Goal: Transaction & Acquisition: Purchase product/service

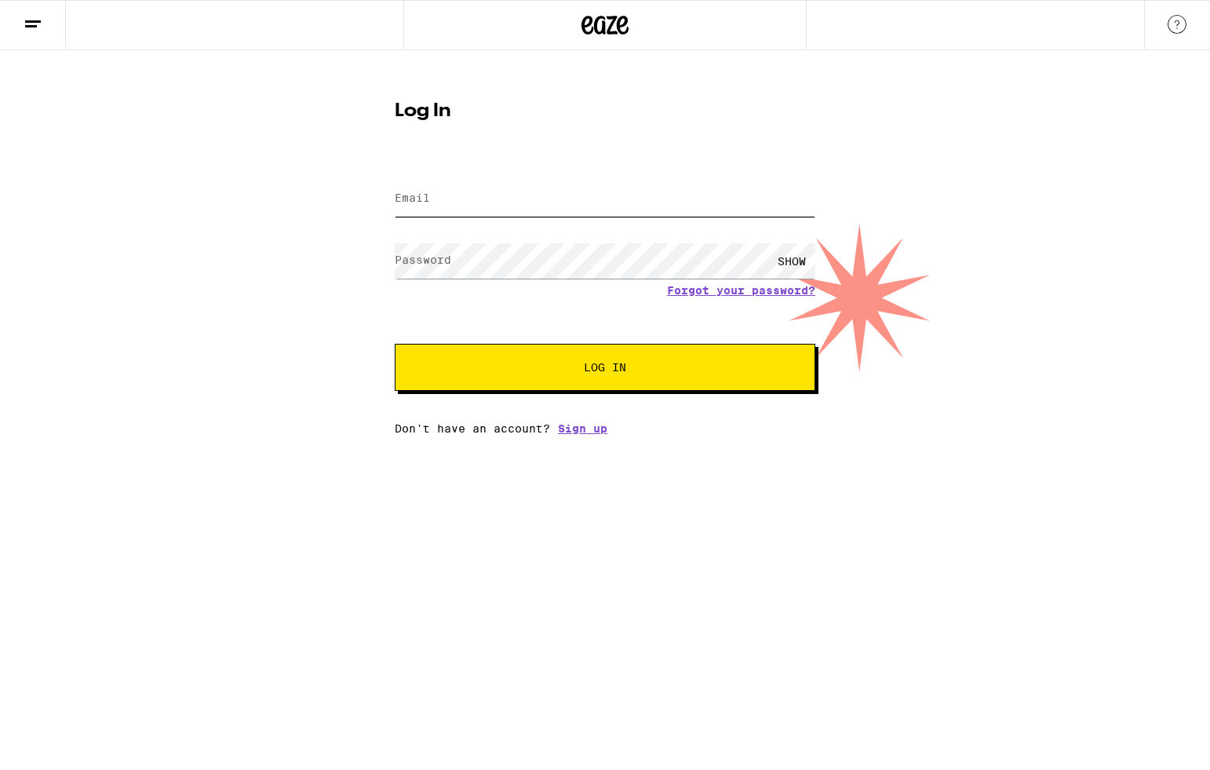
type input "[EMAIL_ADDRESS][DOMAIN_NAME]"
click at [607, 370] on span "Log In" at bounding box center [605, 367] width 42 height 11
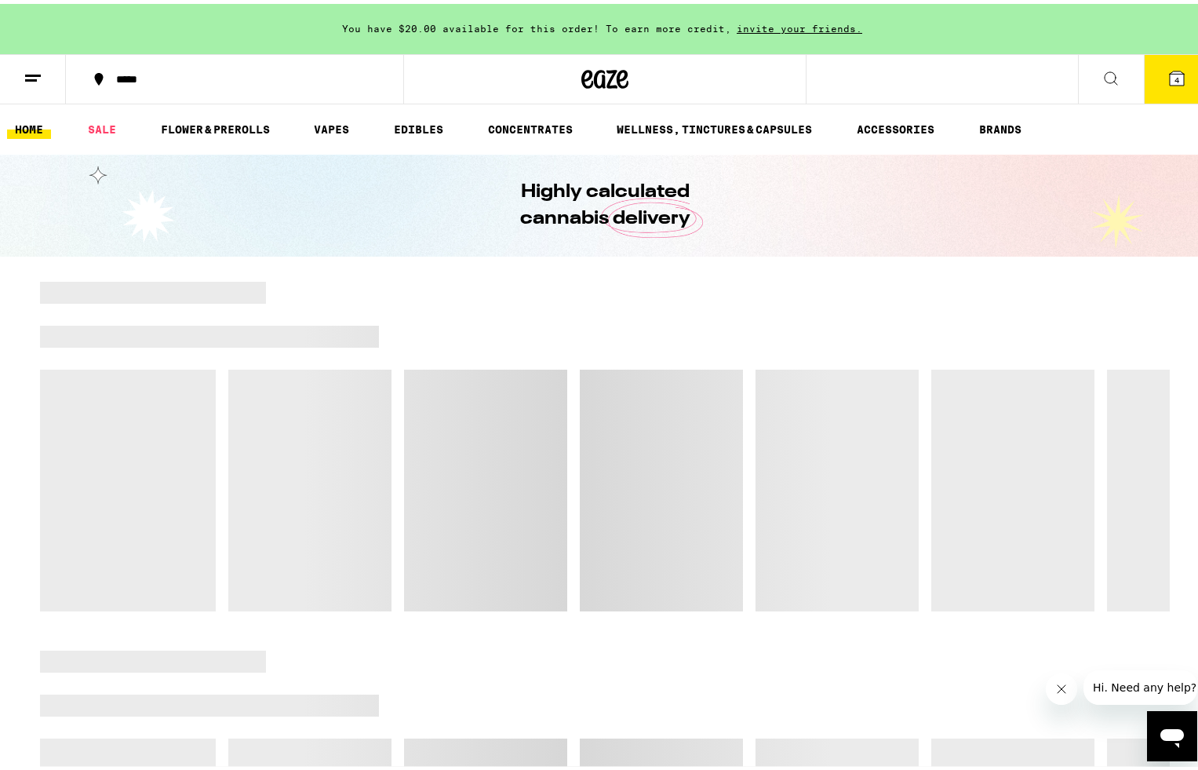
click at [1173, 78] on icon at bounding box center [1177, 74] width 19 height 19
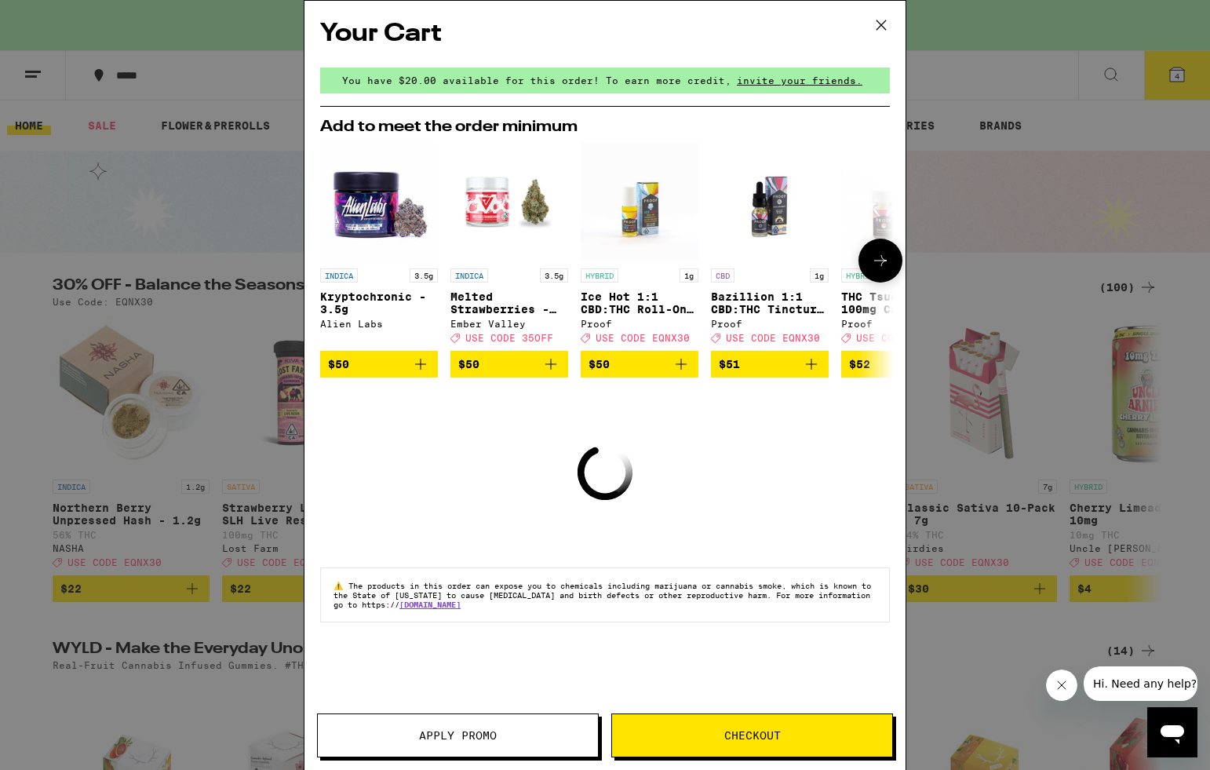
click at [882, 258] on icon at bounding box center [880, 260] width 19 height 19
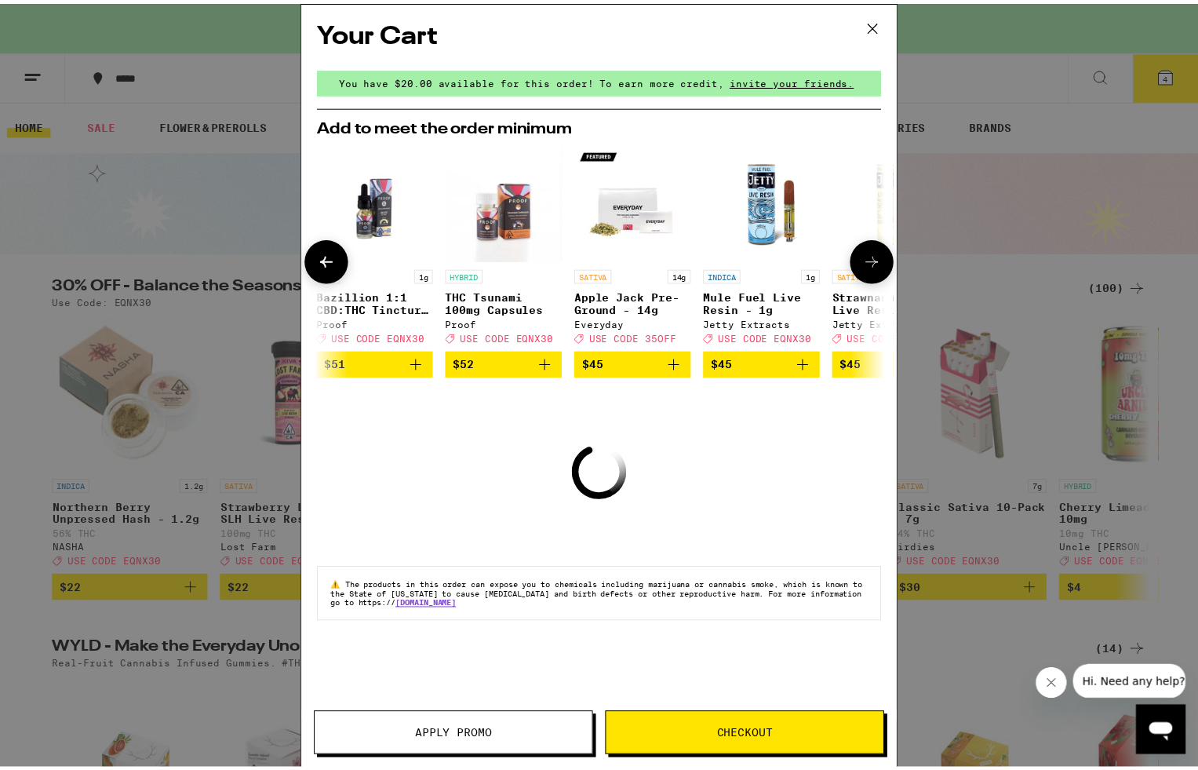
scroll to position [0, 399]
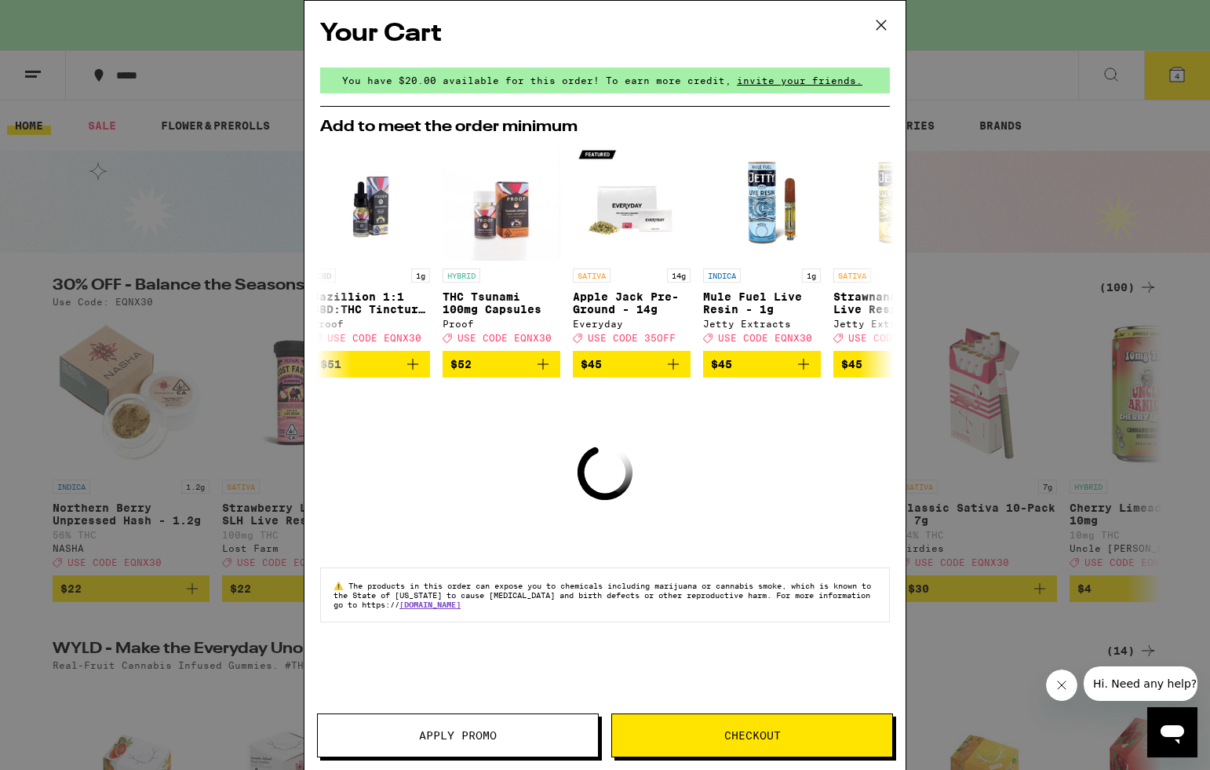
click at [751, 731] on span "Checkout" at bounding box center [752, 735] width 57 height 11
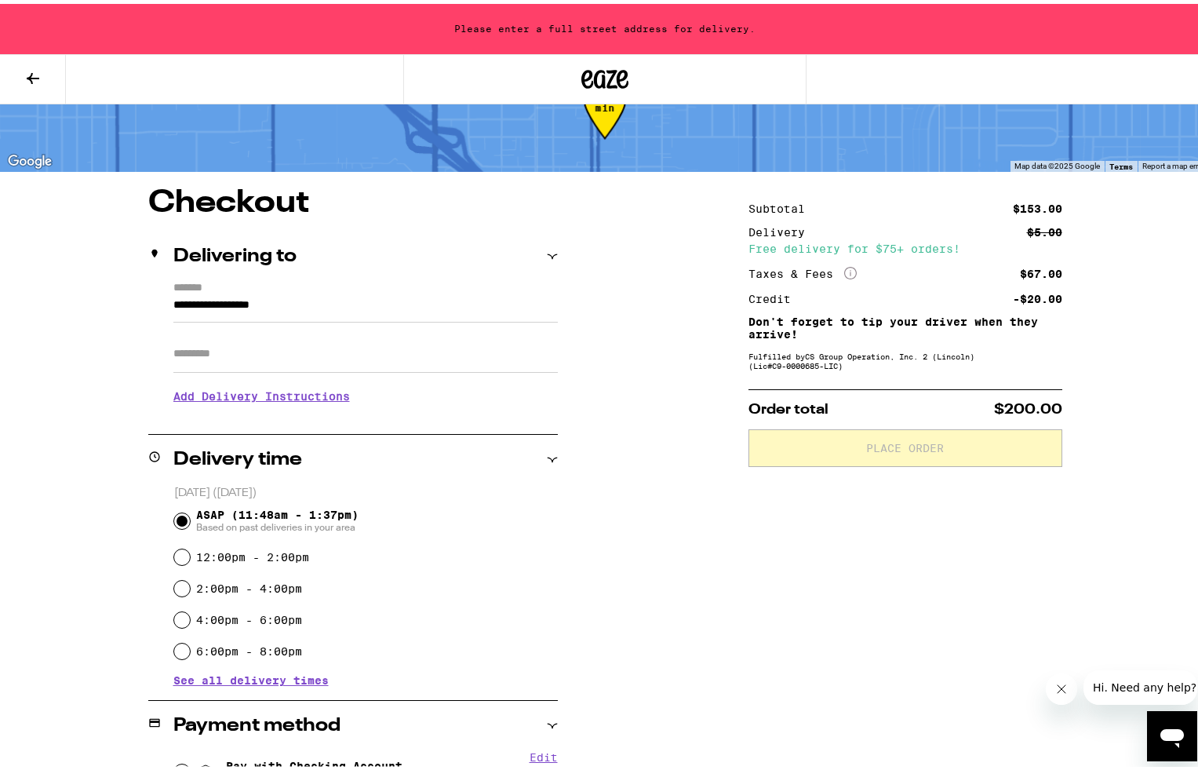
scroll to position [444, 0]
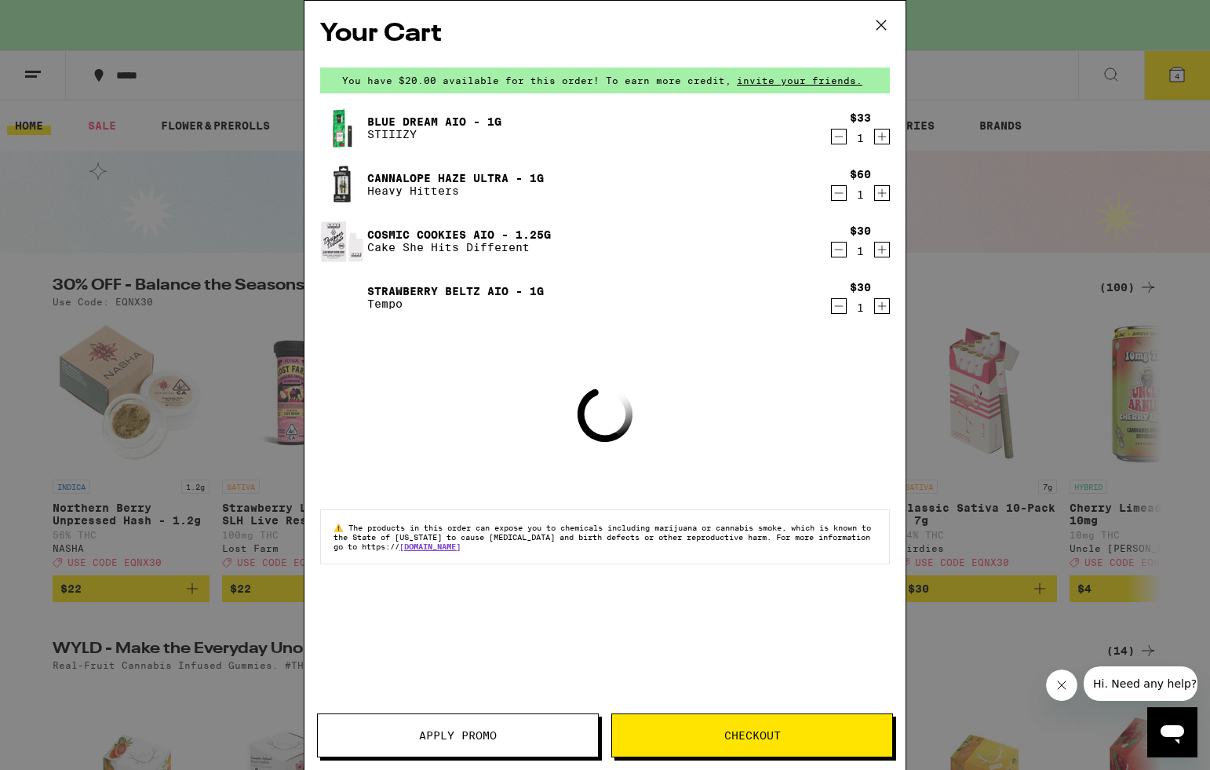
click at [886, 21] on icon at bounding box center [881, 25] width 24 height 24
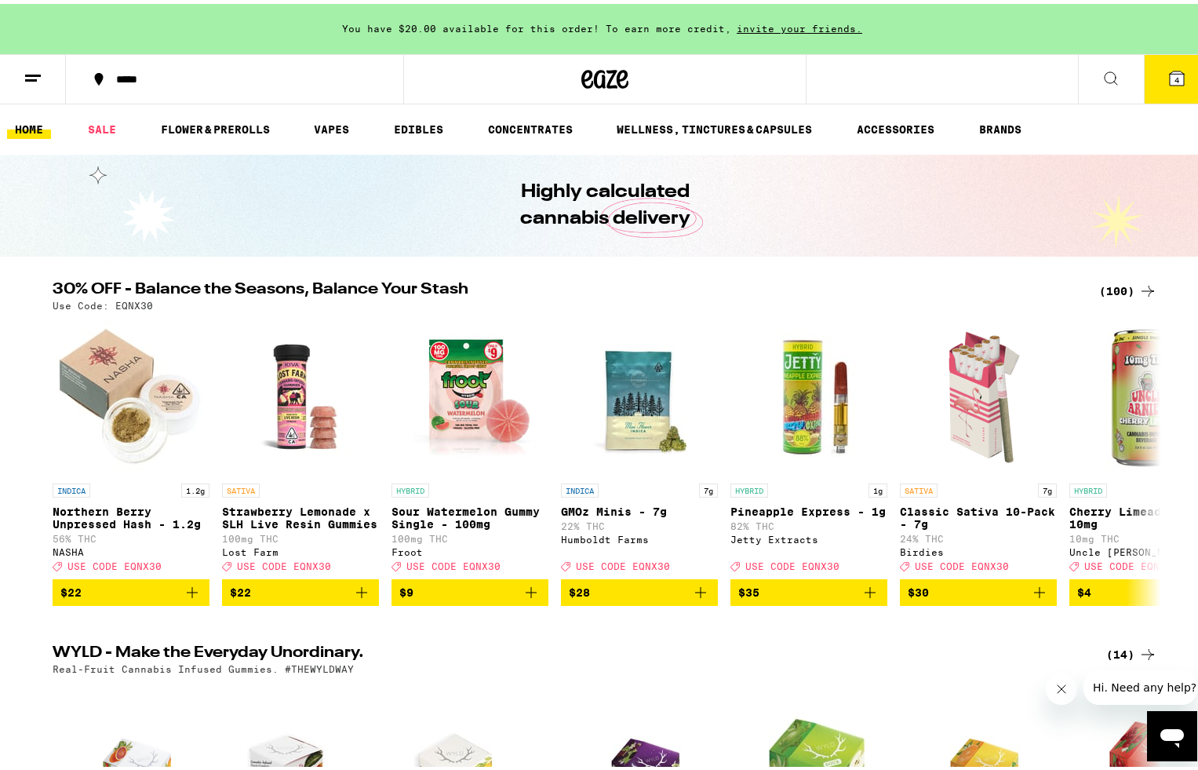
click at [880, 25] on div "Your Cart You have $20.00 available for this order! To earn more credit, invite…" at bounding box center [605, 385] width 1210 height 770
click at [1172, 81] on div "Your Cart You have $20.00 available for this order! To earn more credit, invite…" at bounding box center [605, 385] width 1210 height 770
click at [1175, 76] on span "4" at bounding box center [1177, 75] width 5 height 9
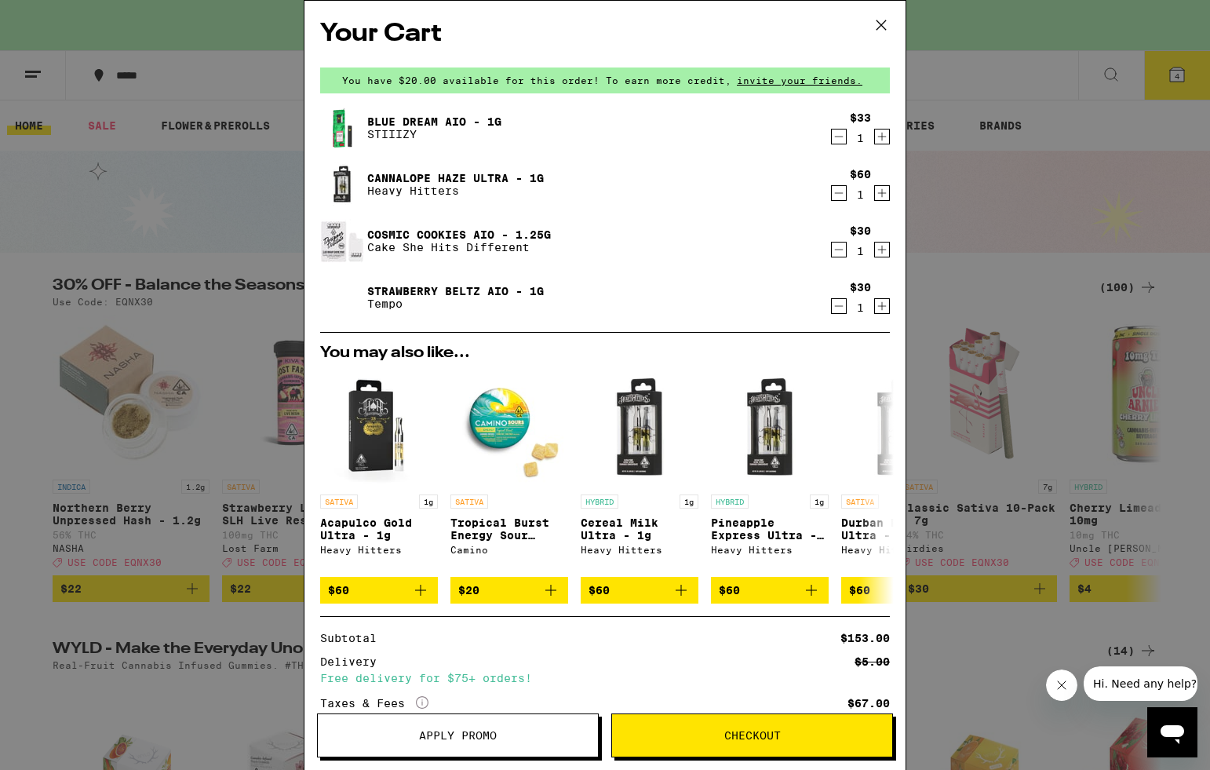
click at [832, 137] on icon "Decrement" at bounding box center [839, 136] width 14 height 19
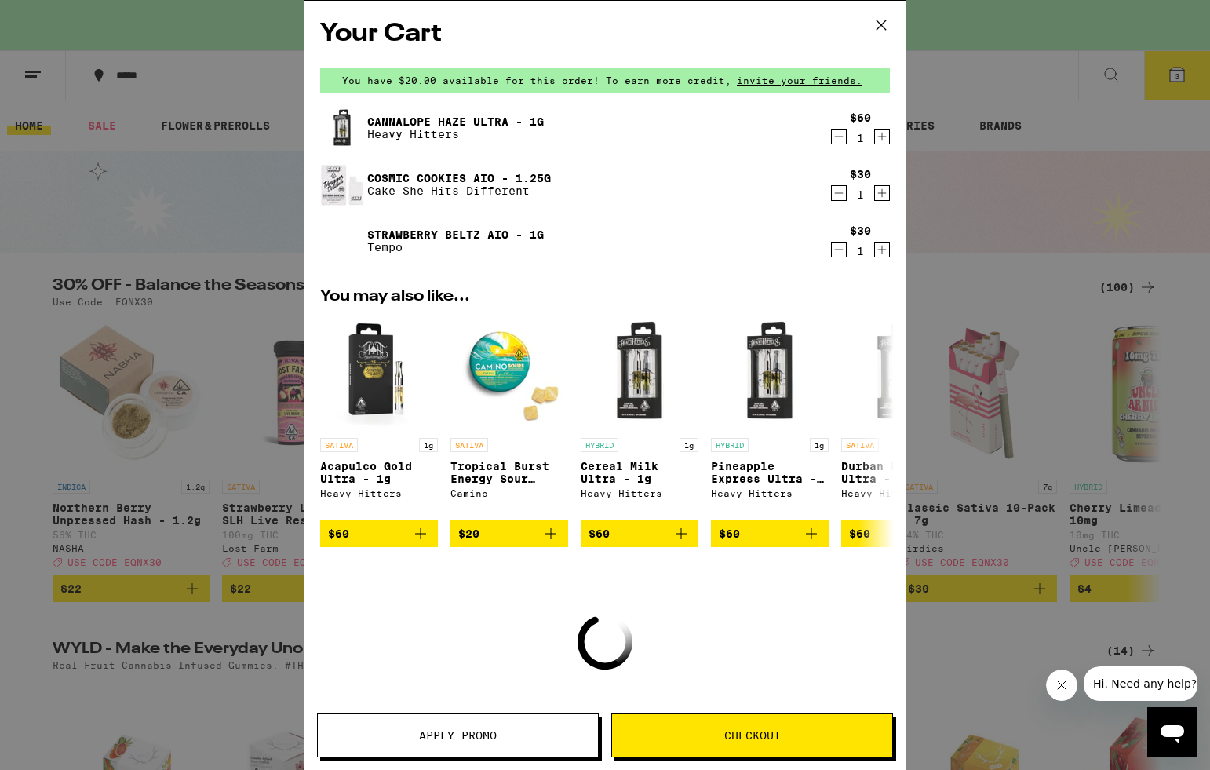
click at [832, 133] on icon "Decrement" at bounding box center [839, 136] width 14 height 19
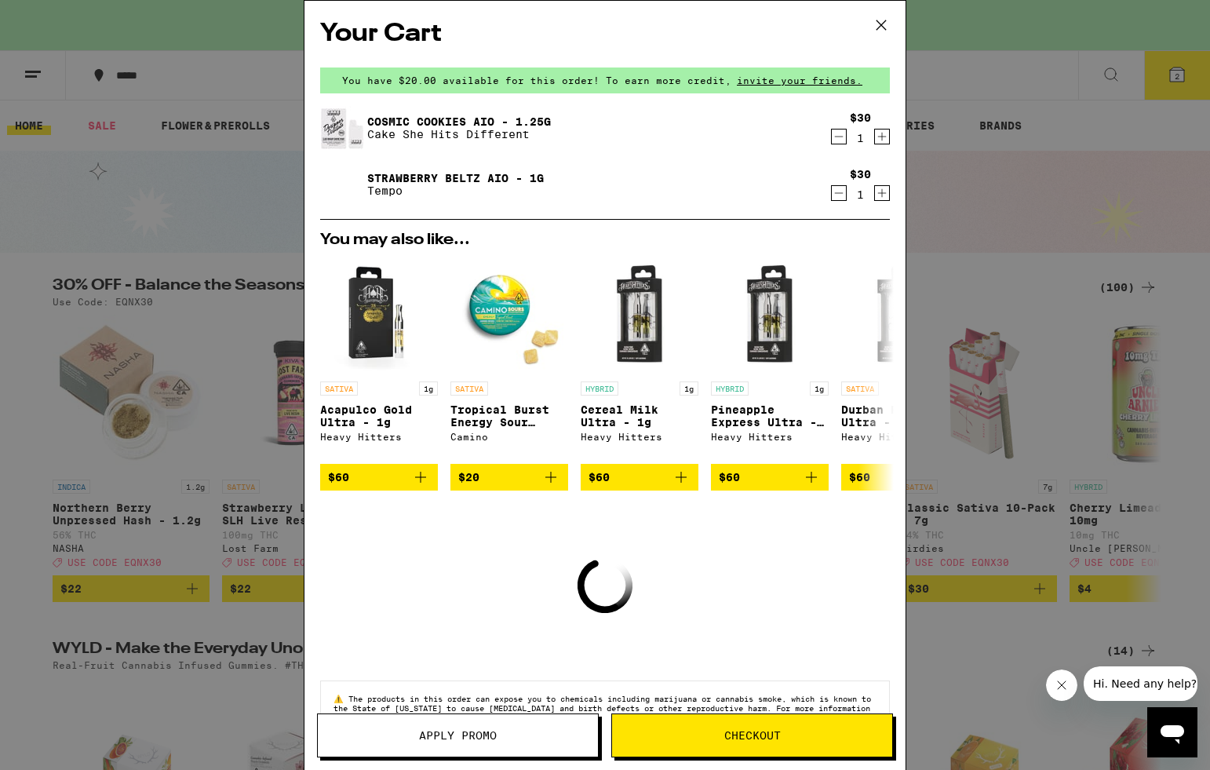
click at [832, 133] on icon "Decrement" at bounding box center [839, 136] width 14 height 19
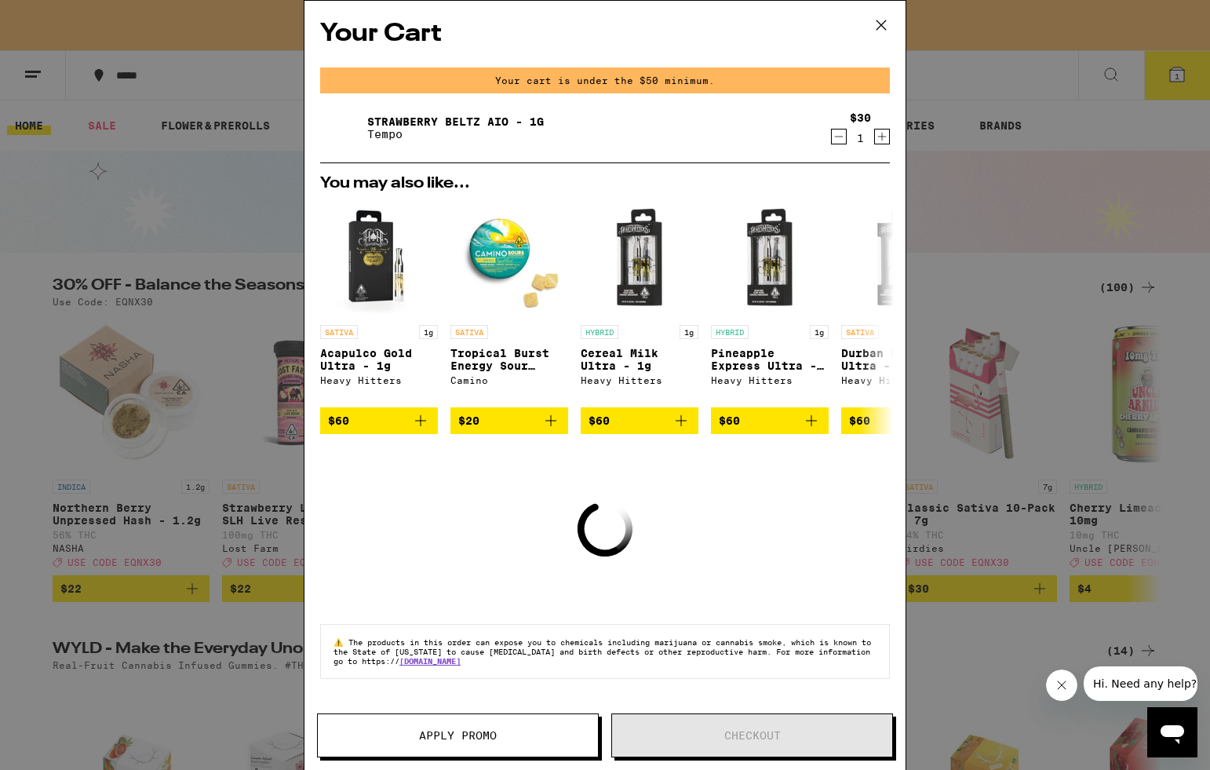
click at [833, 134] on icon "Decrement" at bounding box center [839, 136] width 14 height 19
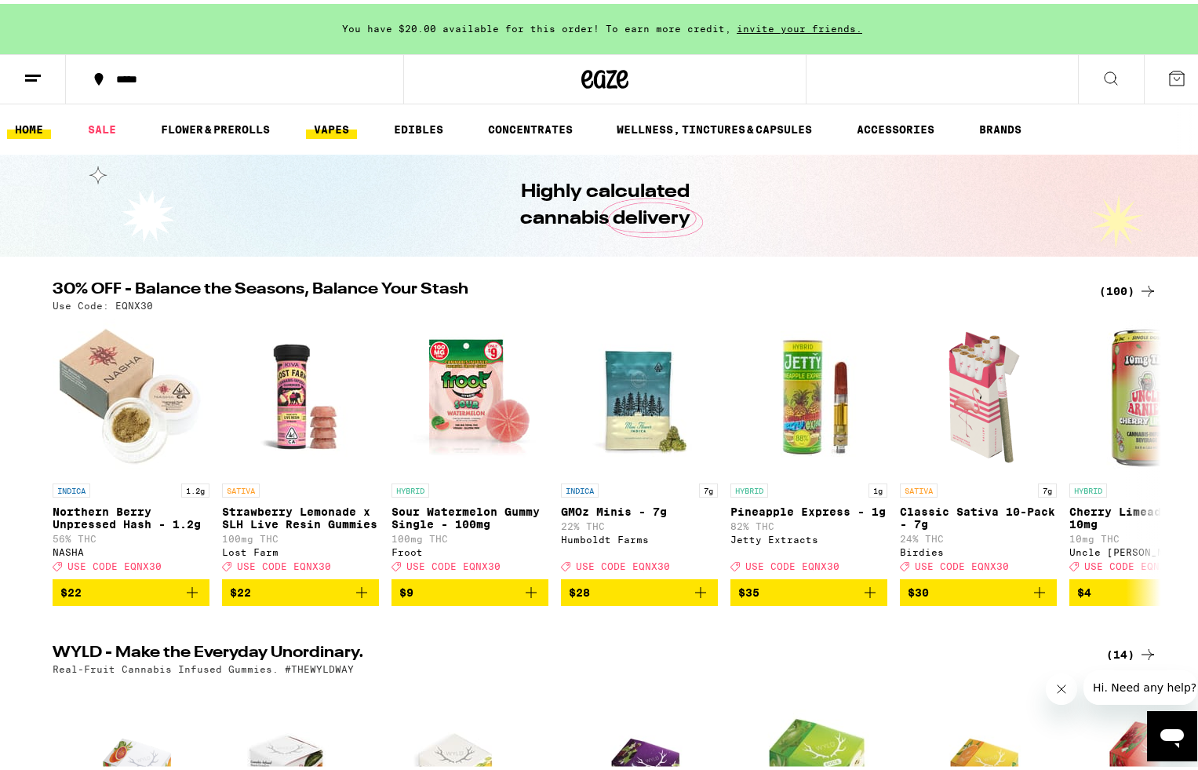
click at [327, 122] on link "VAPES" at bounding box center [331, 125] width 51 height 19
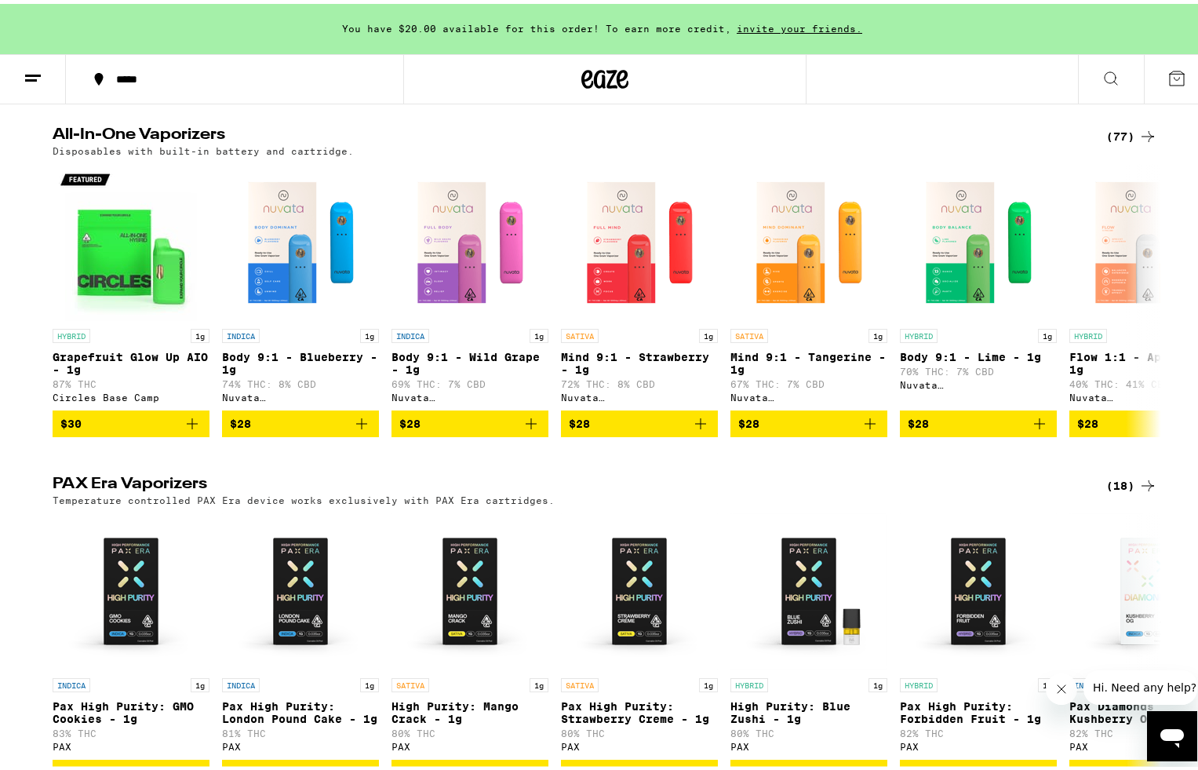
scroll to position [830, 0]
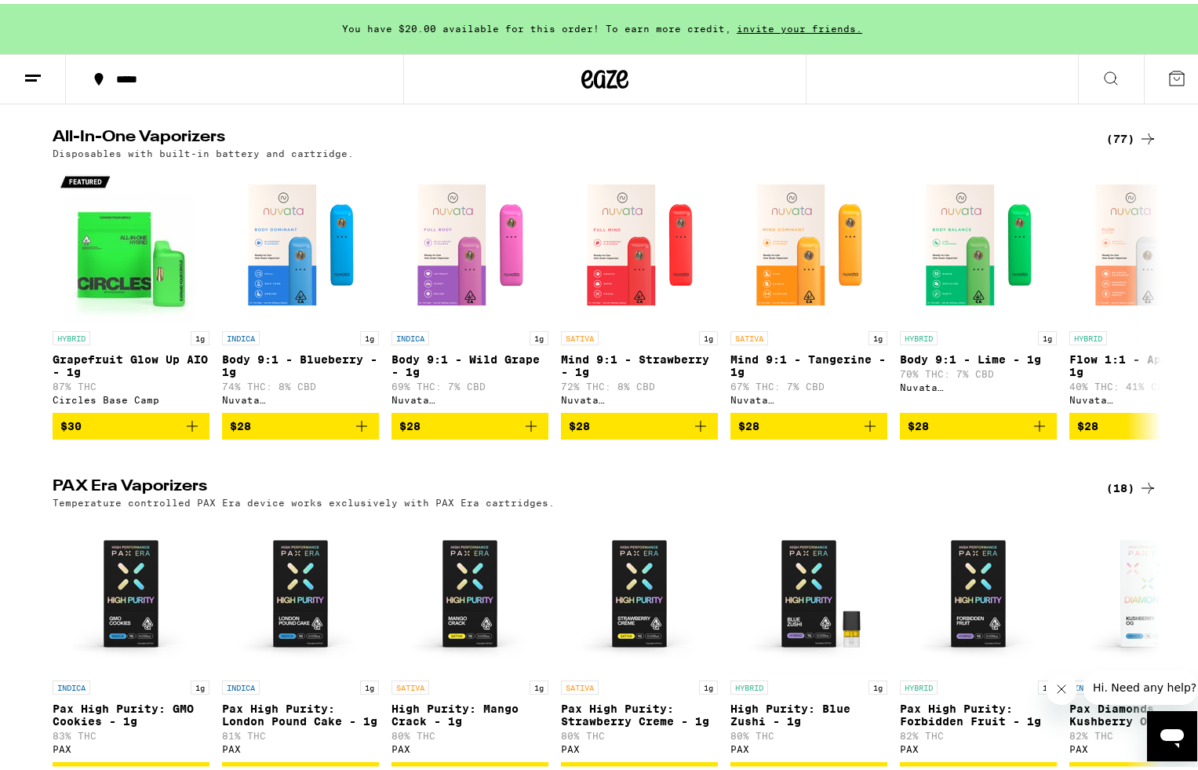
click at [1142, 140] on icon at bounding box center [1148, 134] width 13 height 11
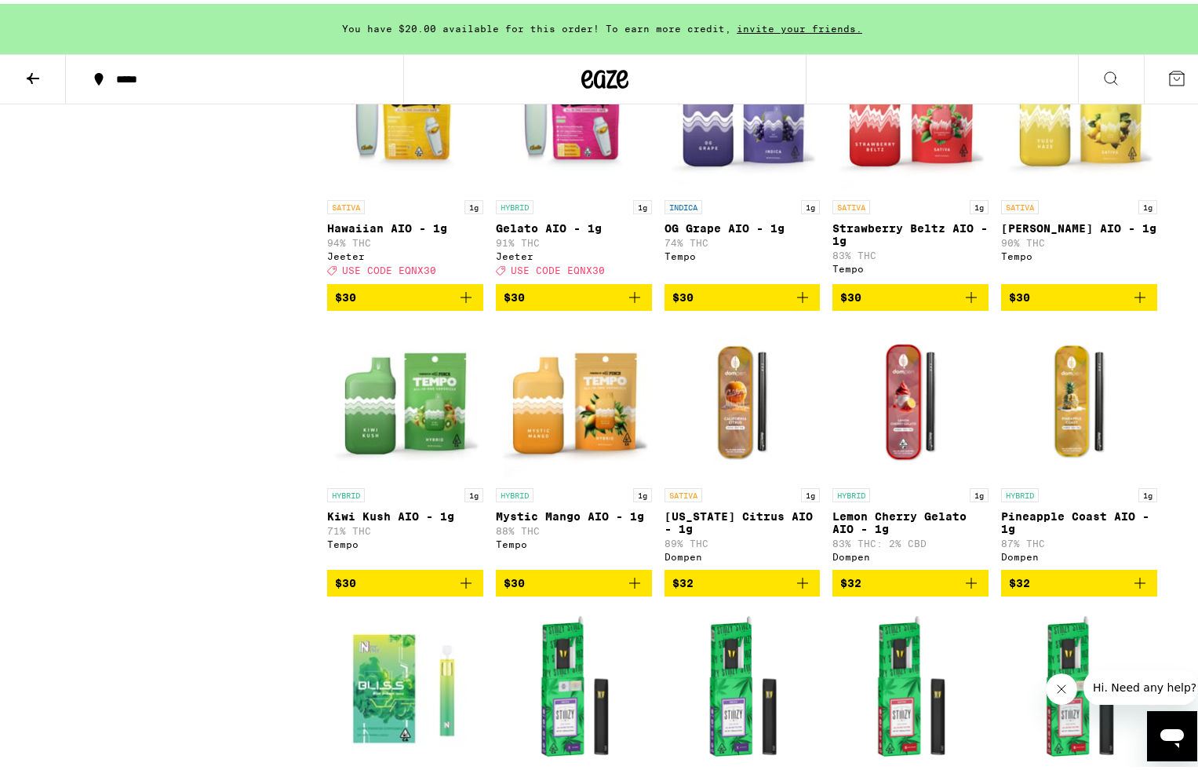
scroll to position [1846, 0]
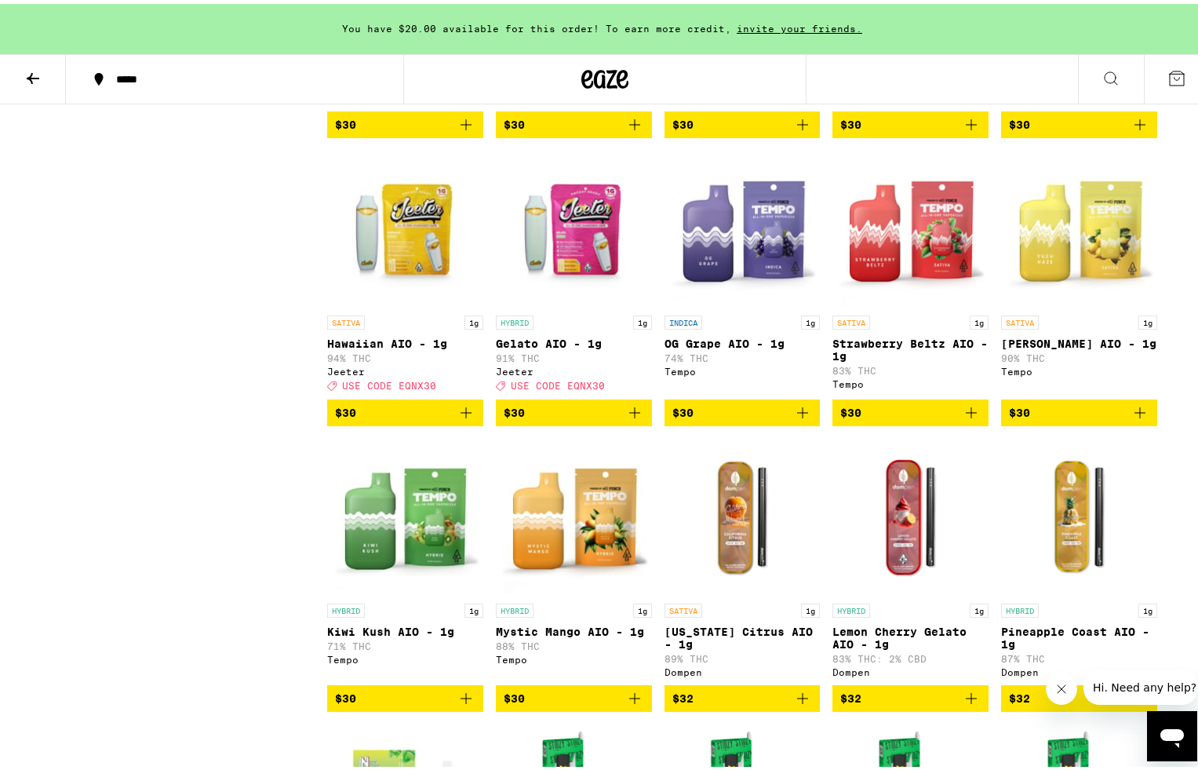
click at [1139, 418] on icon "Add to bag" at bounding box center [1140, 408] width 19 height 19
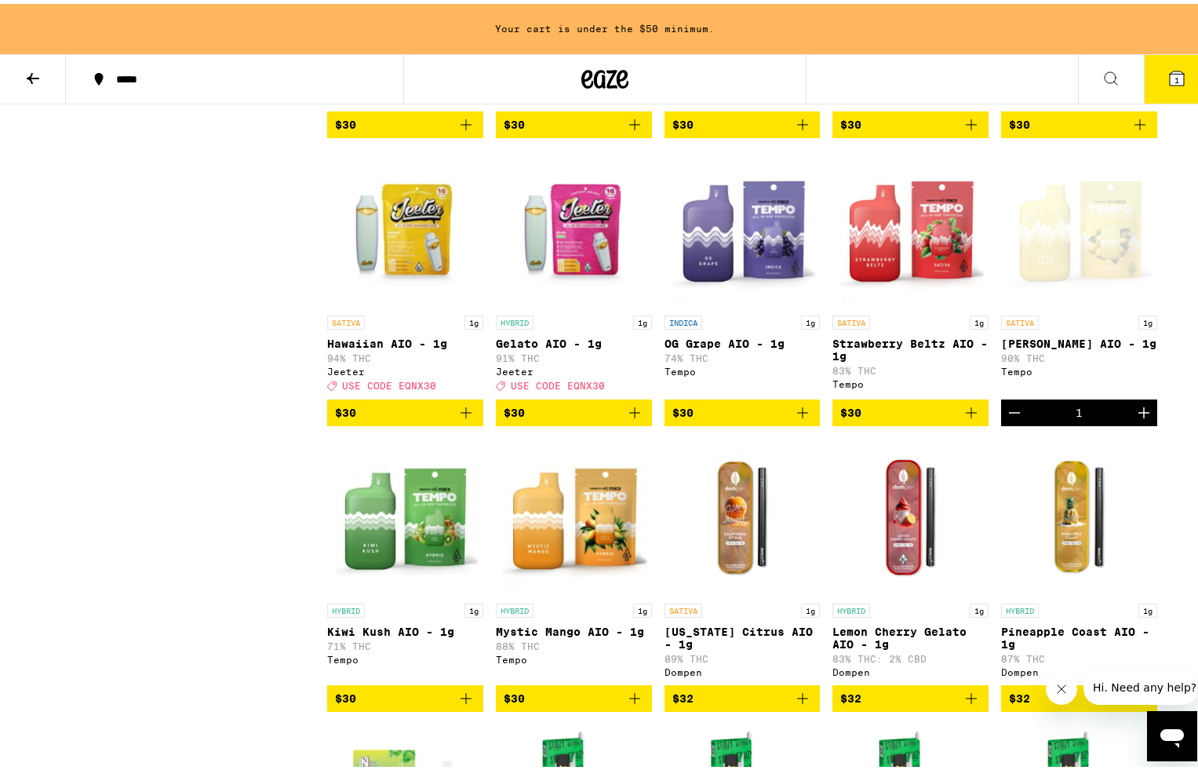
click at [629, 414] on icon "Add to bag" at bounding box center [634, 408] width 11 height 11
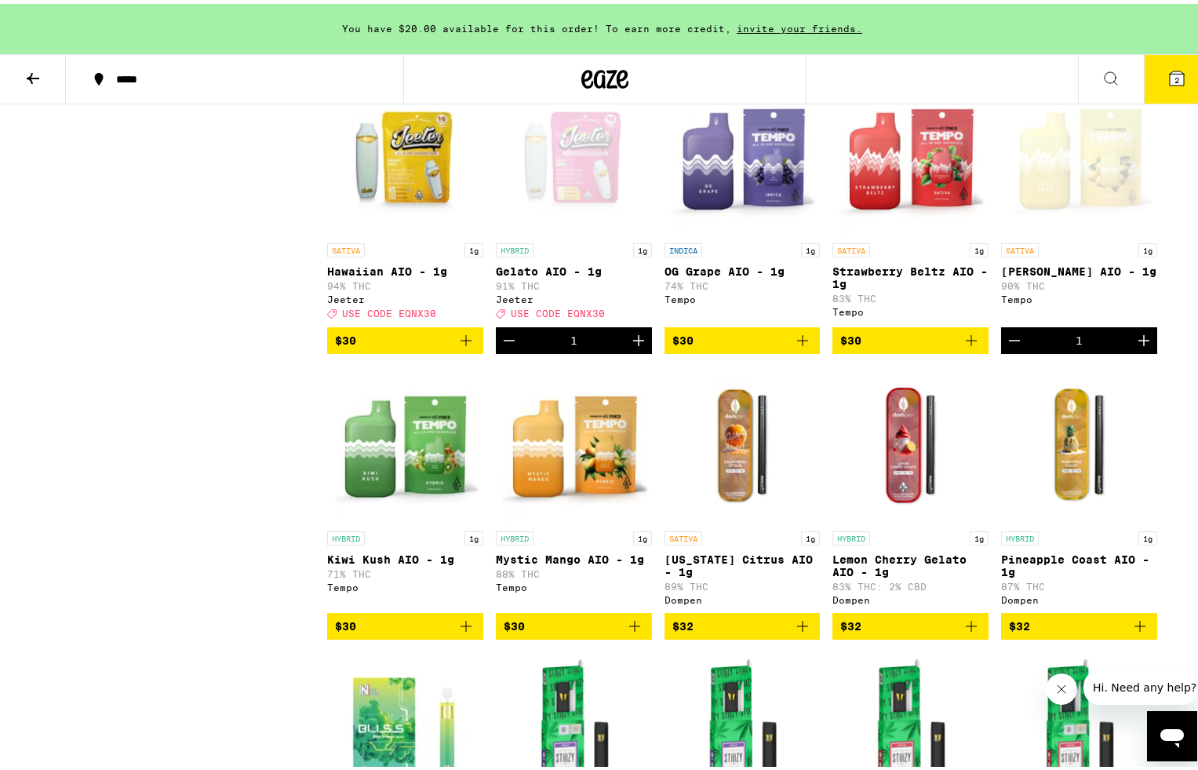
scroll to position [1924, 0]
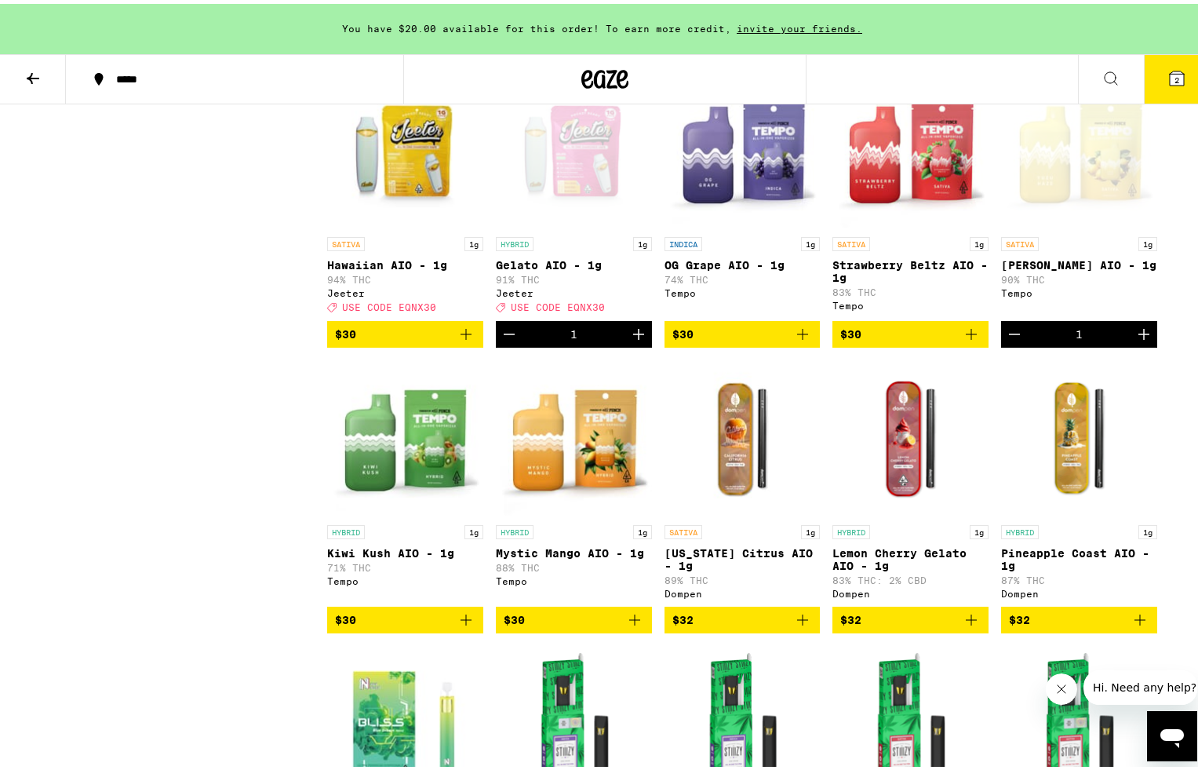
click at [461, 340] on icon "Add to bag" at bounding box center [466, 330] width 19 height 19
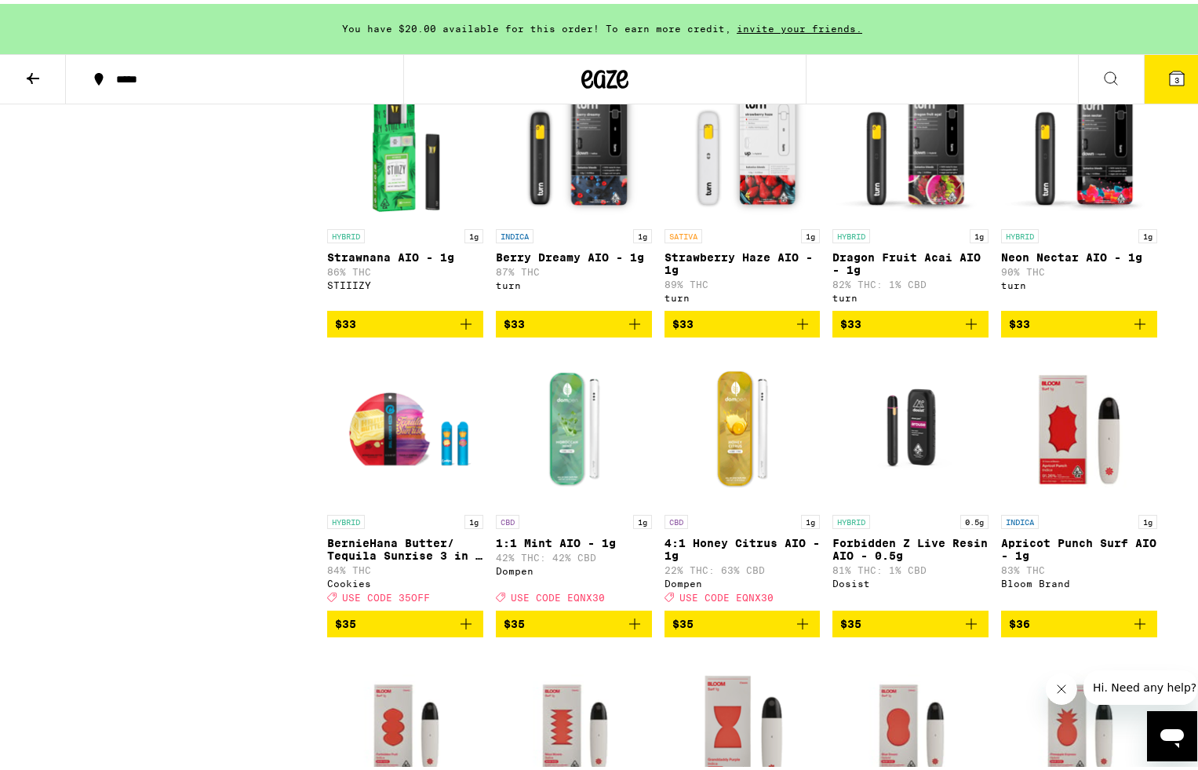
scroll to position [2780, 0]
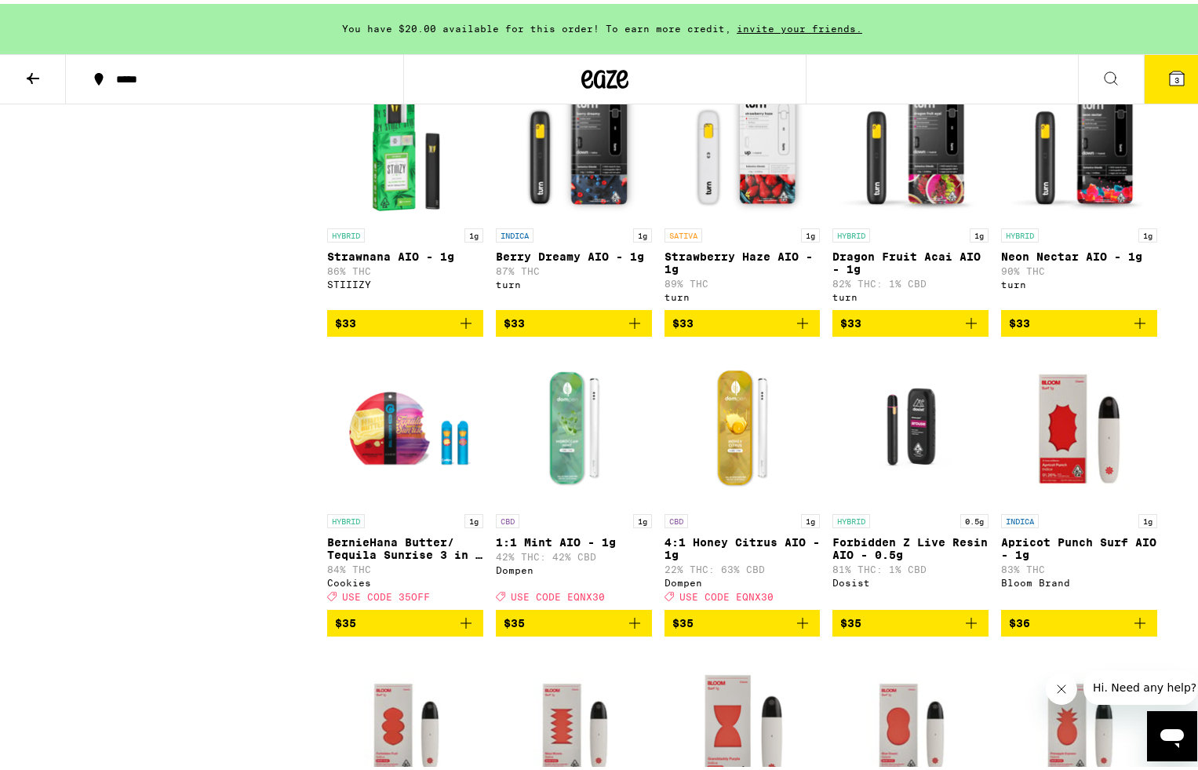
click at [801, 325] on icon "Add to bag" at bounding box center [802, 319] width 11 height 11
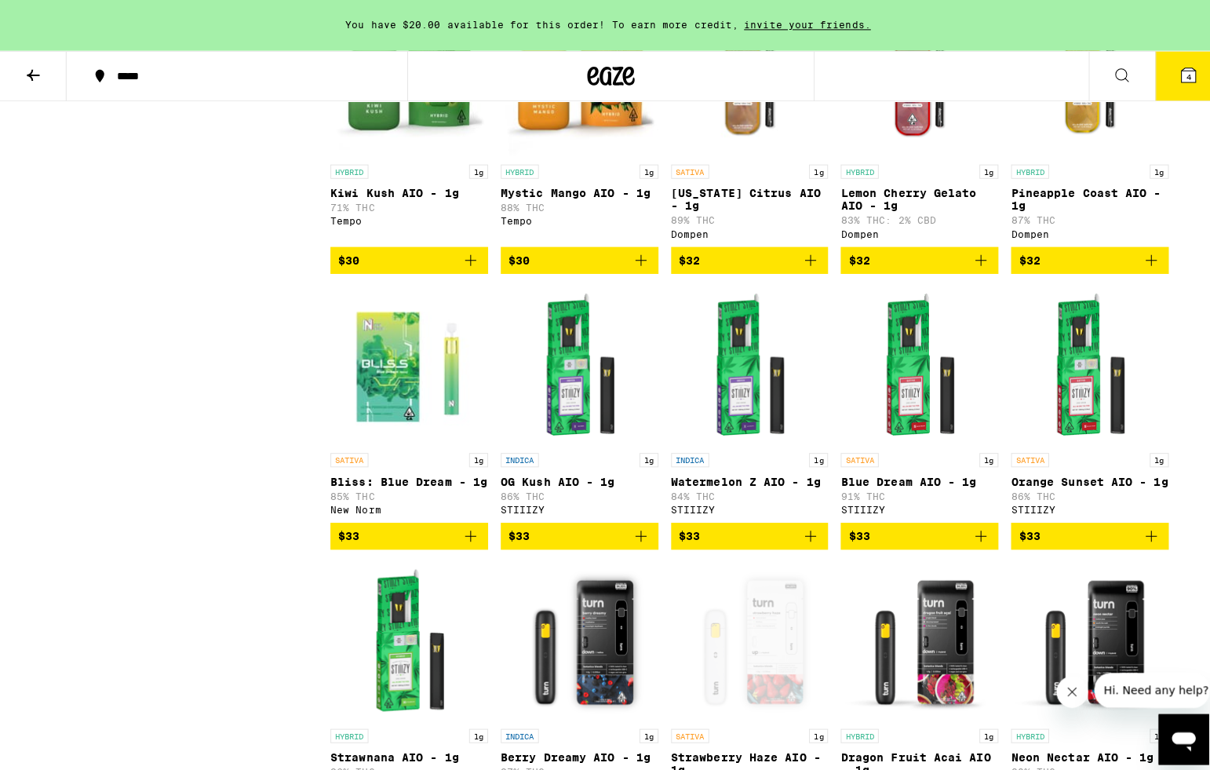
scroll to position [2251, 0]
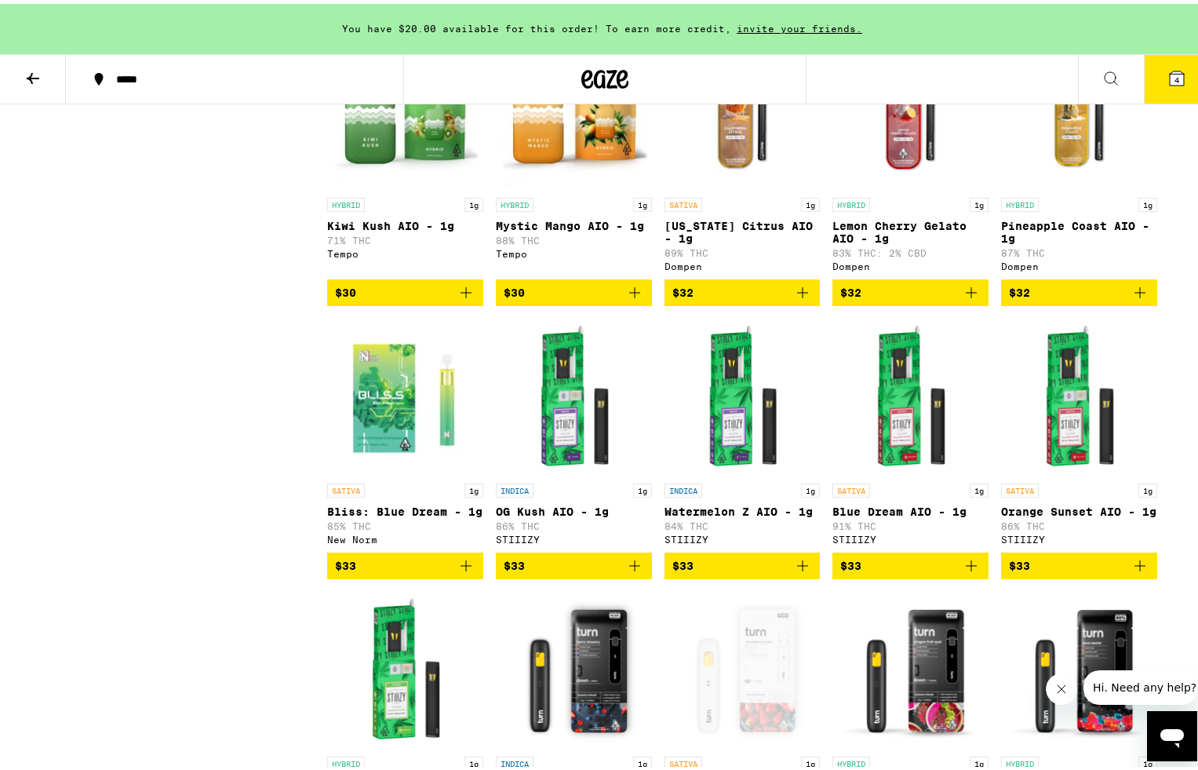
click at [1174, 71] on icon at bounding box center [1177, 74] width 19 height 19
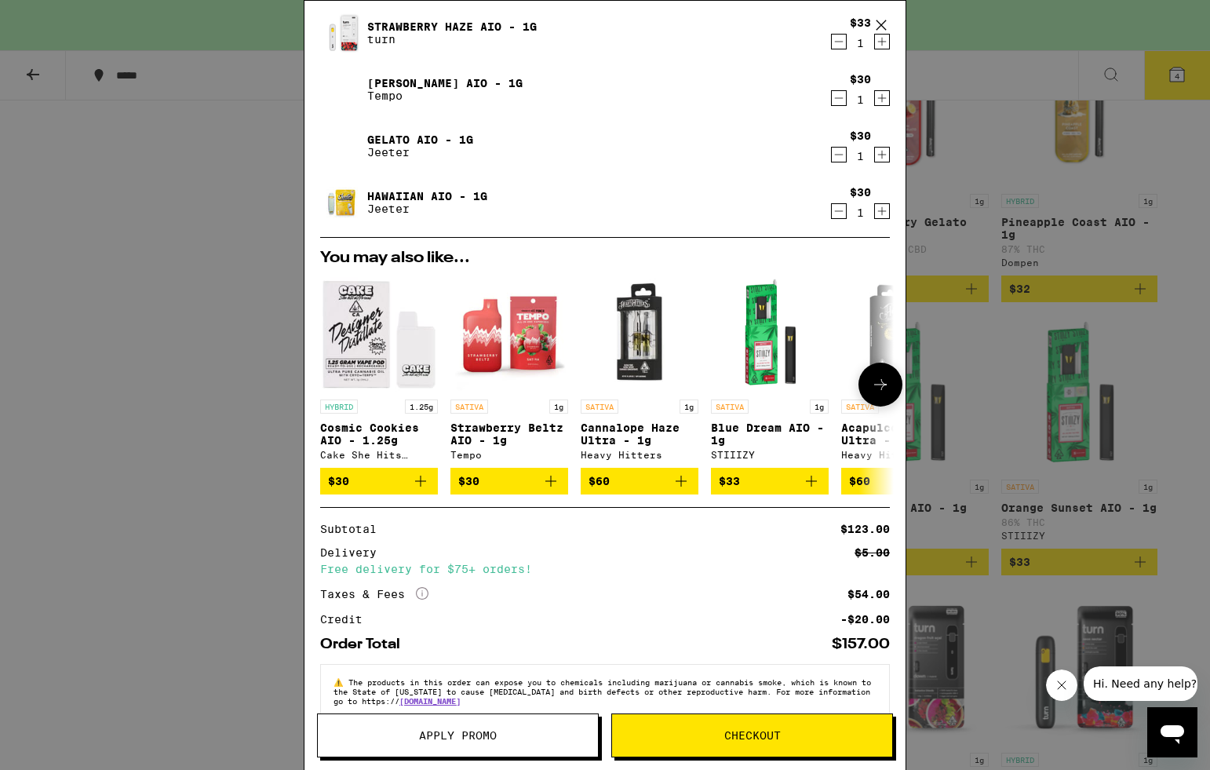
scroll to position [131, 0]
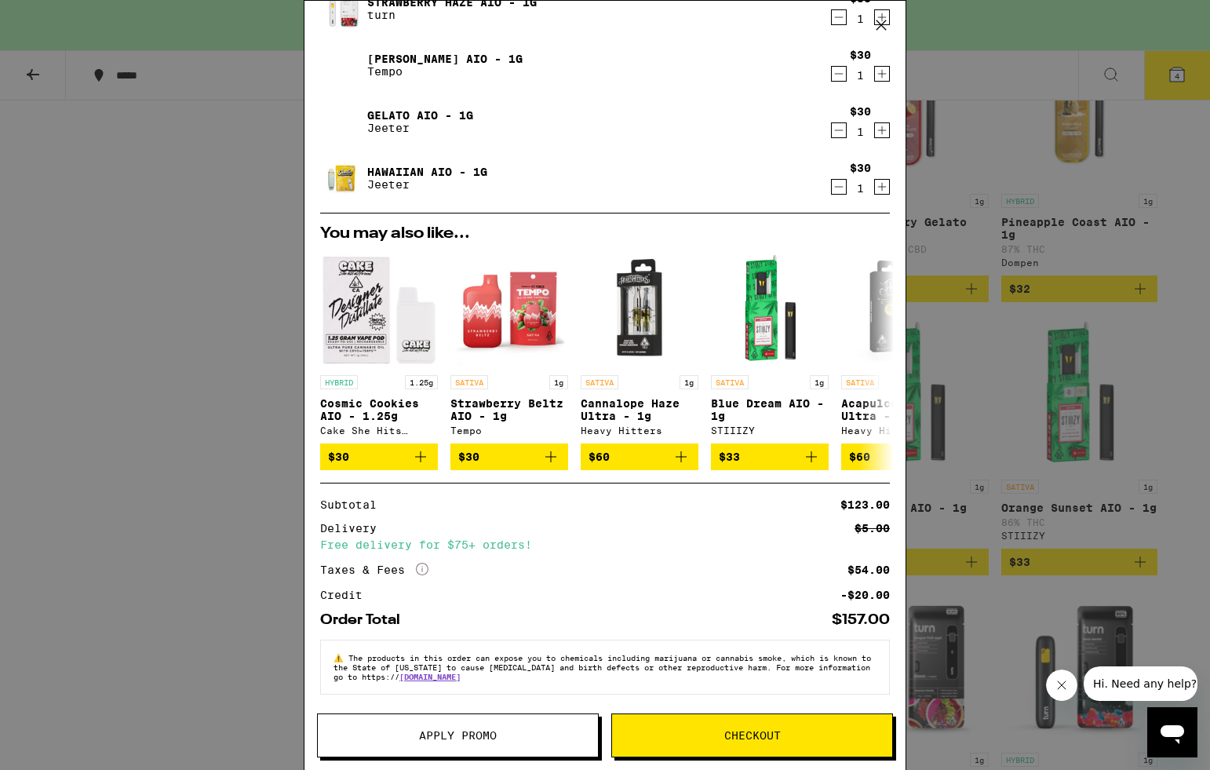
click at [746, 738] on span "Checkout" at bounding box center [752, 735] width 57 height 11
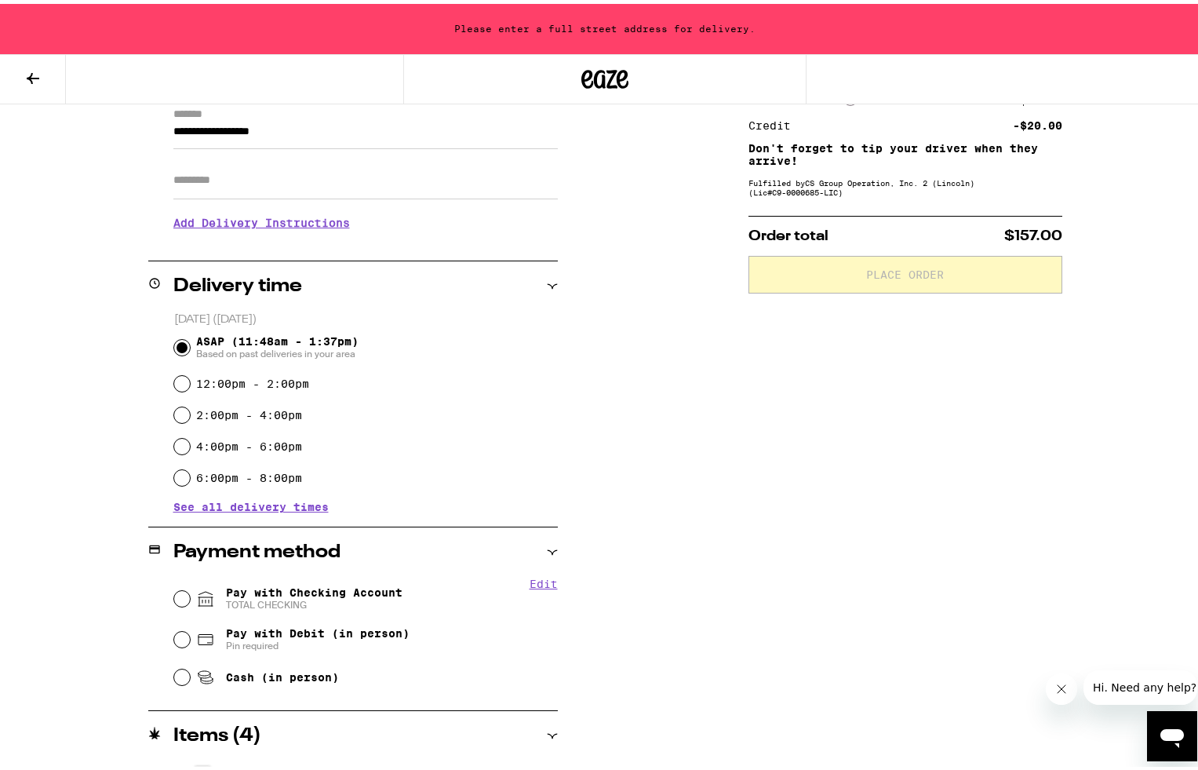
scroll to position [233, 0]
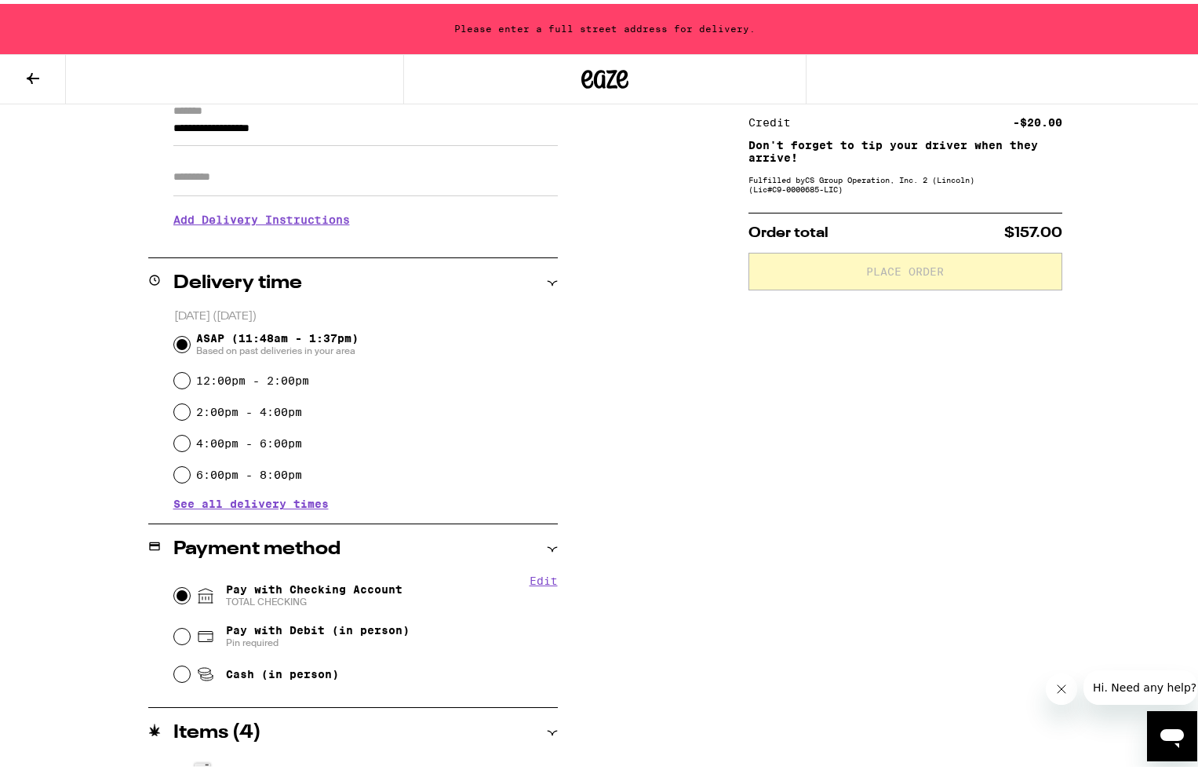
click at [183, 590] on input "Pay with Checking Account TOTAL CHECKING" at bounding box center [182, 592] width 16 height 16
radio input "true"
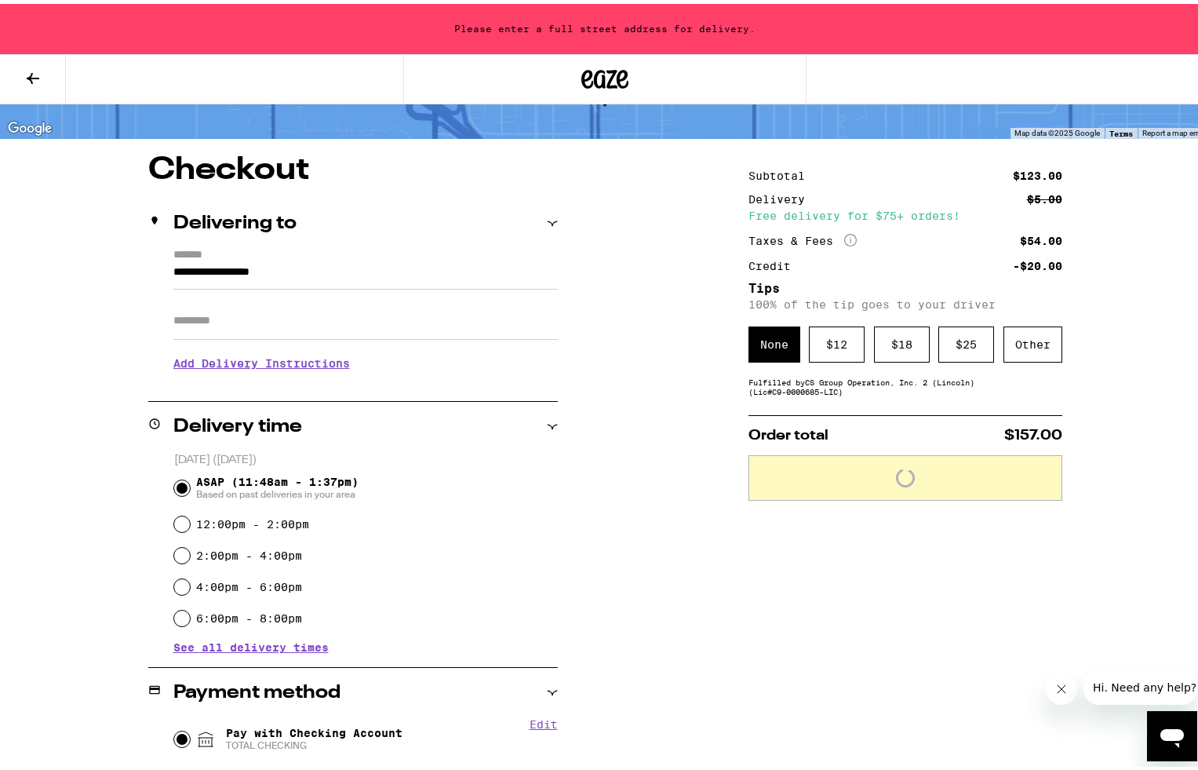
scroll to position [88, 0]
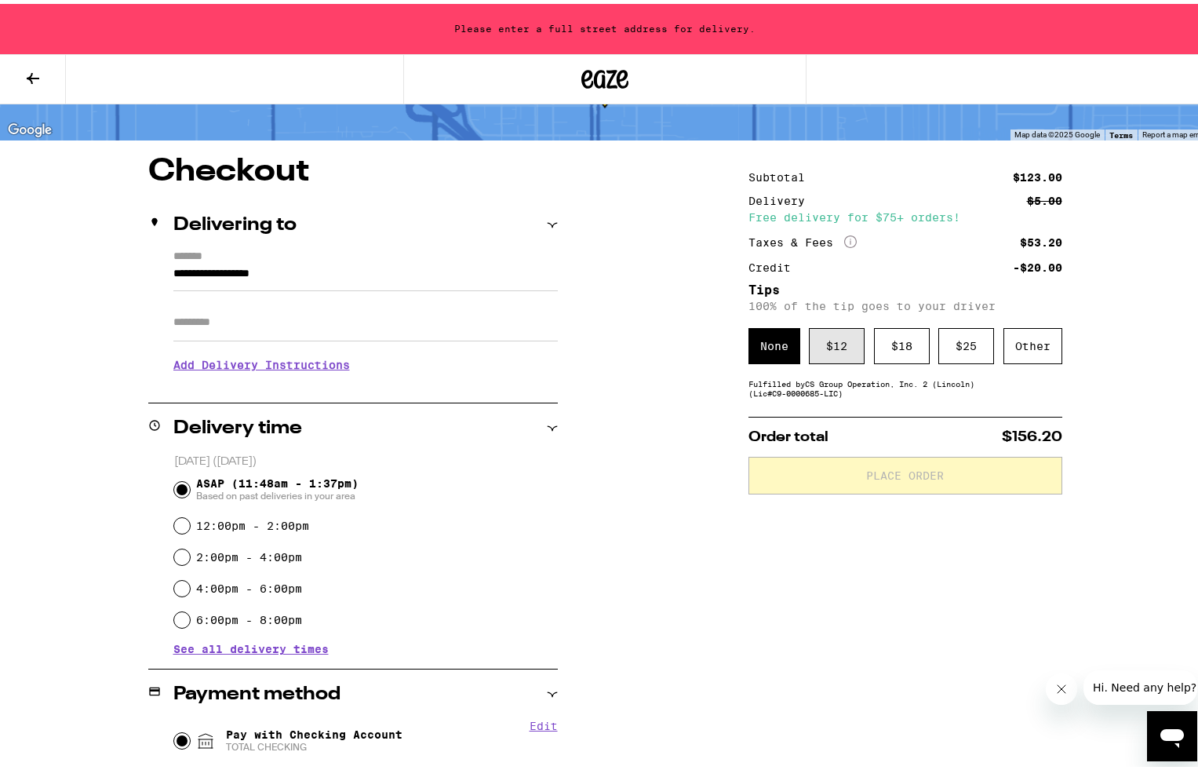
click at [831, 341] on div "$ 12" at bounding box center [837, 342] width 56 height 36
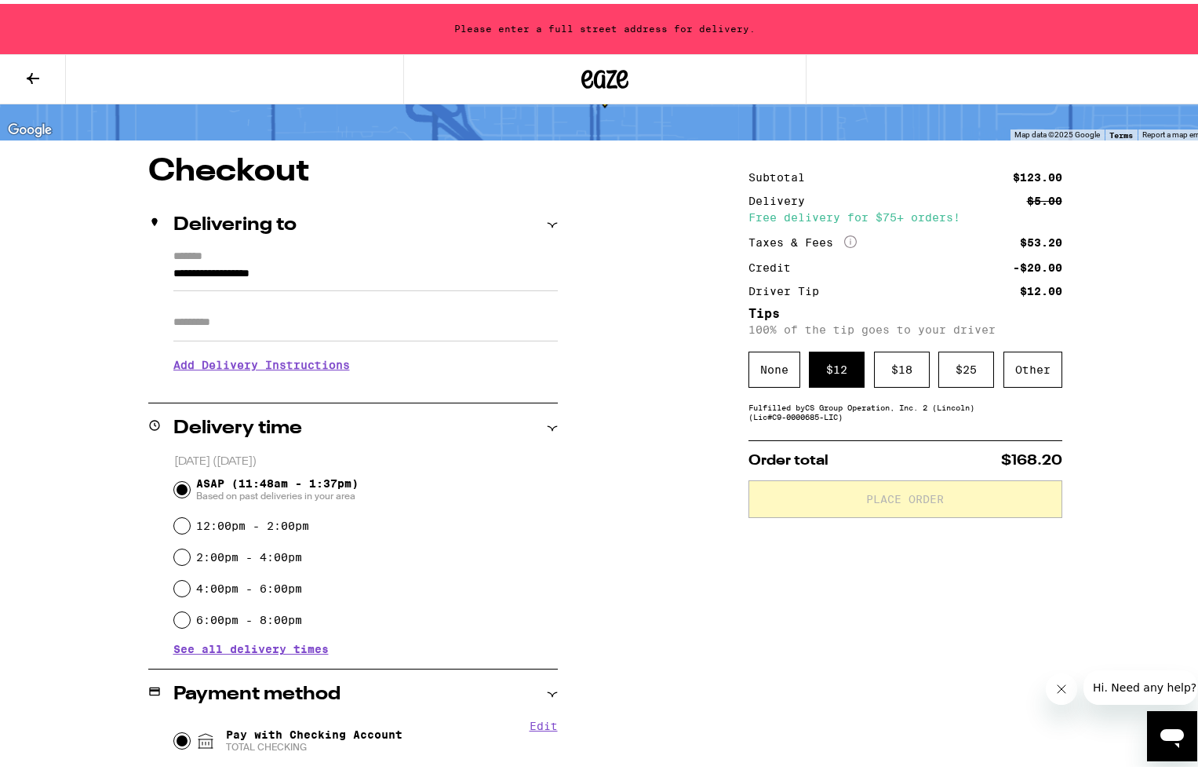
click at [833, 355] on div "$ 12" at bounding box center [837, 366] width 56 height 36
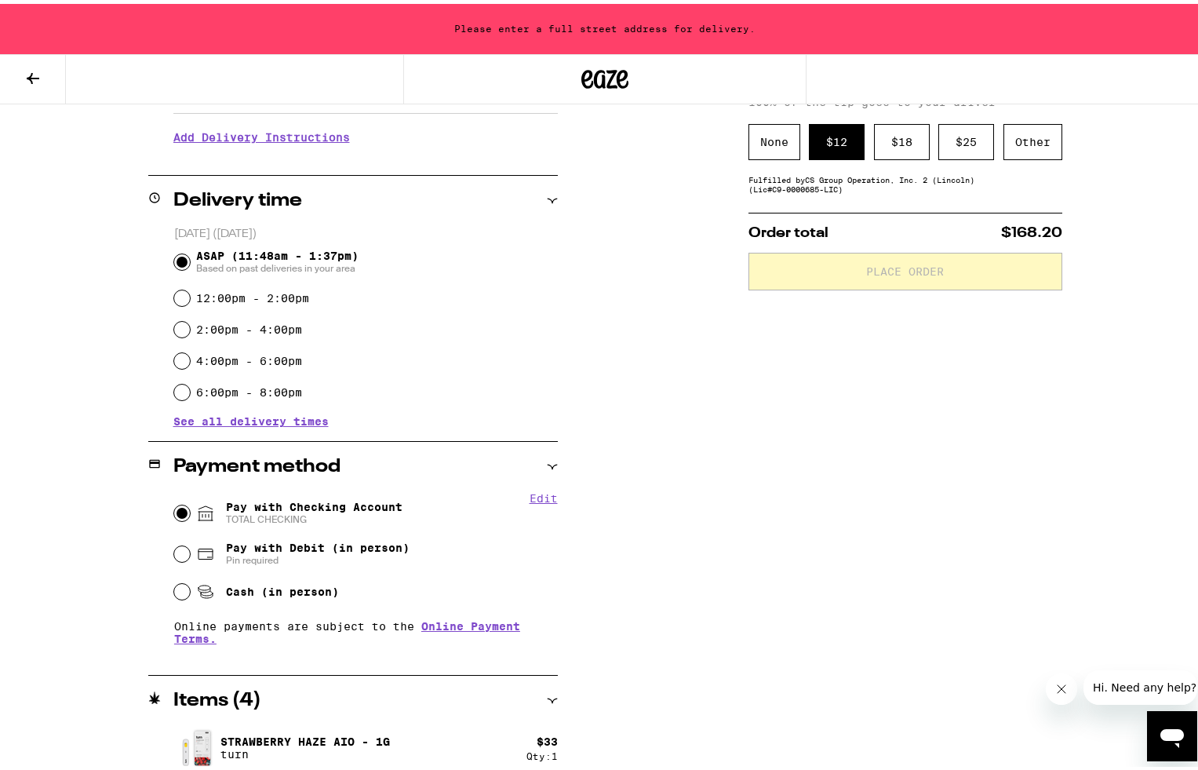
scroll to position [494, 0]
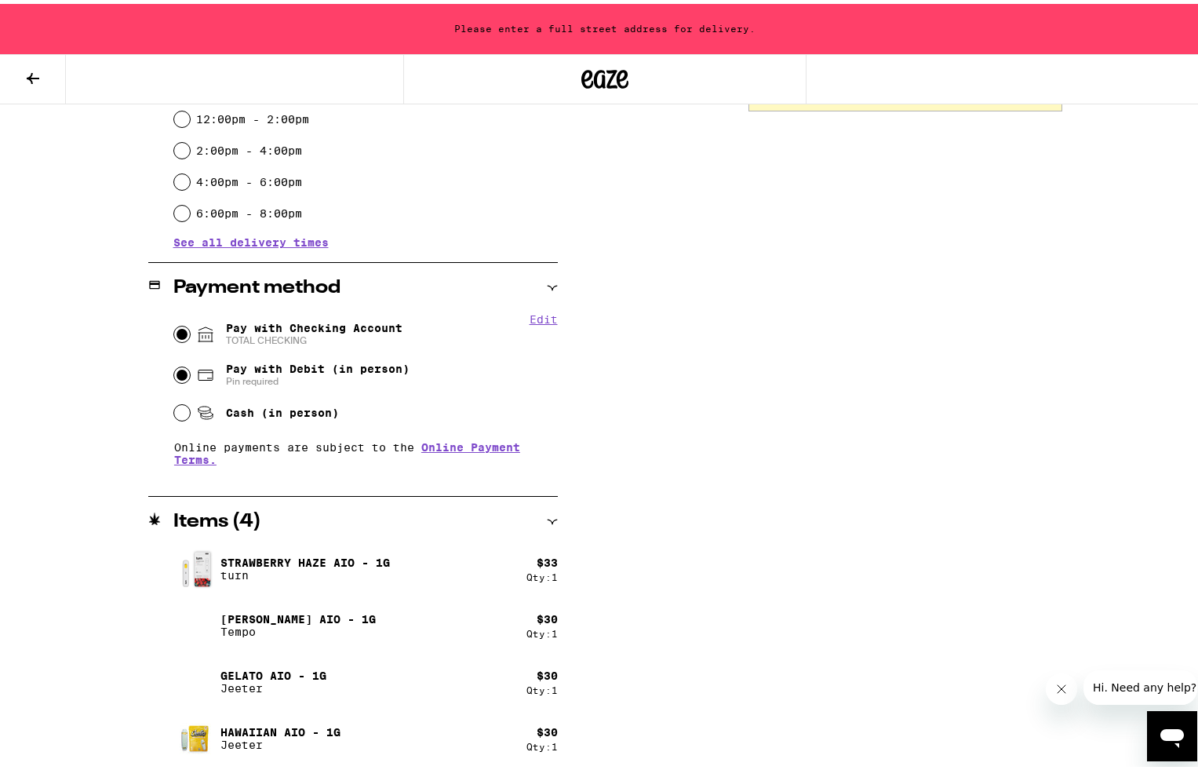
drag, startPoint x: 173, startPoint y: 369, endPoint x: 174, endPoint y: 341, distance: 27.5
click at [174, 368] on input "Pay with Debit (in person) Pin required" at bounding box center [182, 371] width 16 height 16
radio input "true"
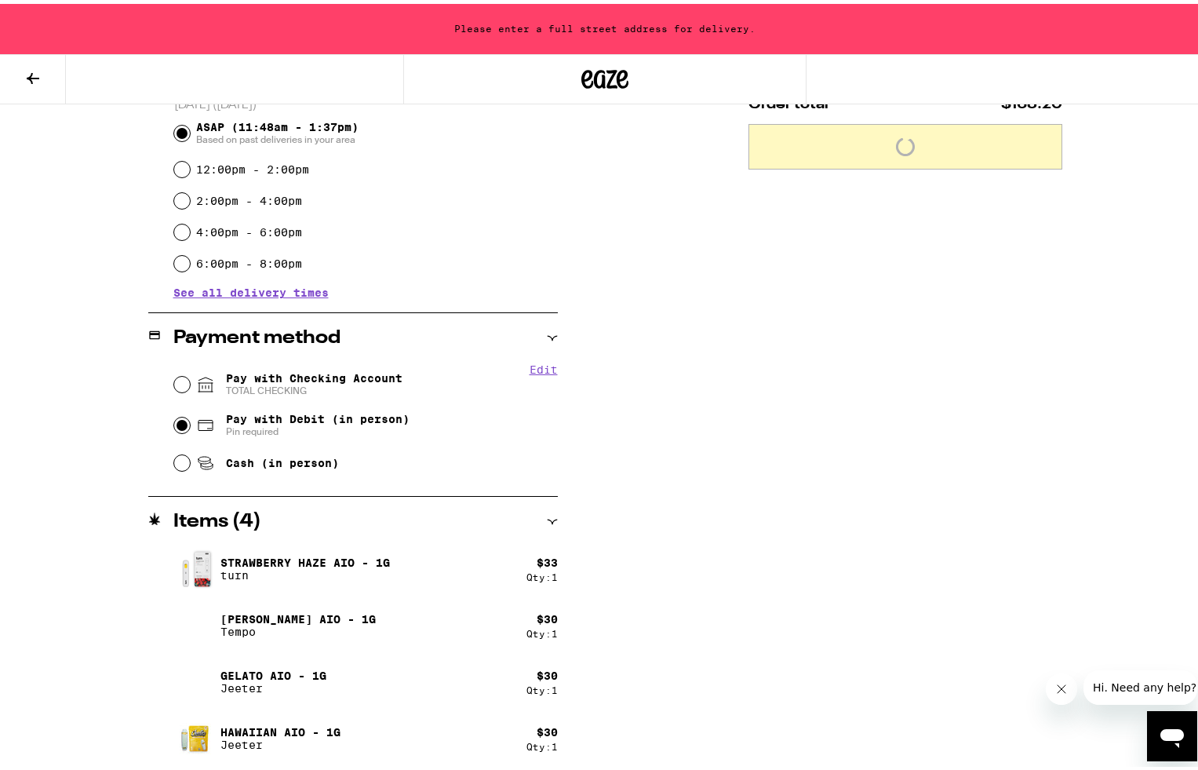
scroll to position [444, 0]
click at [177, 377] on input "Pay with Checking Account TOTAL CHECKING" at bounding box center [182, 381] width 16 height 16
radio input "true"
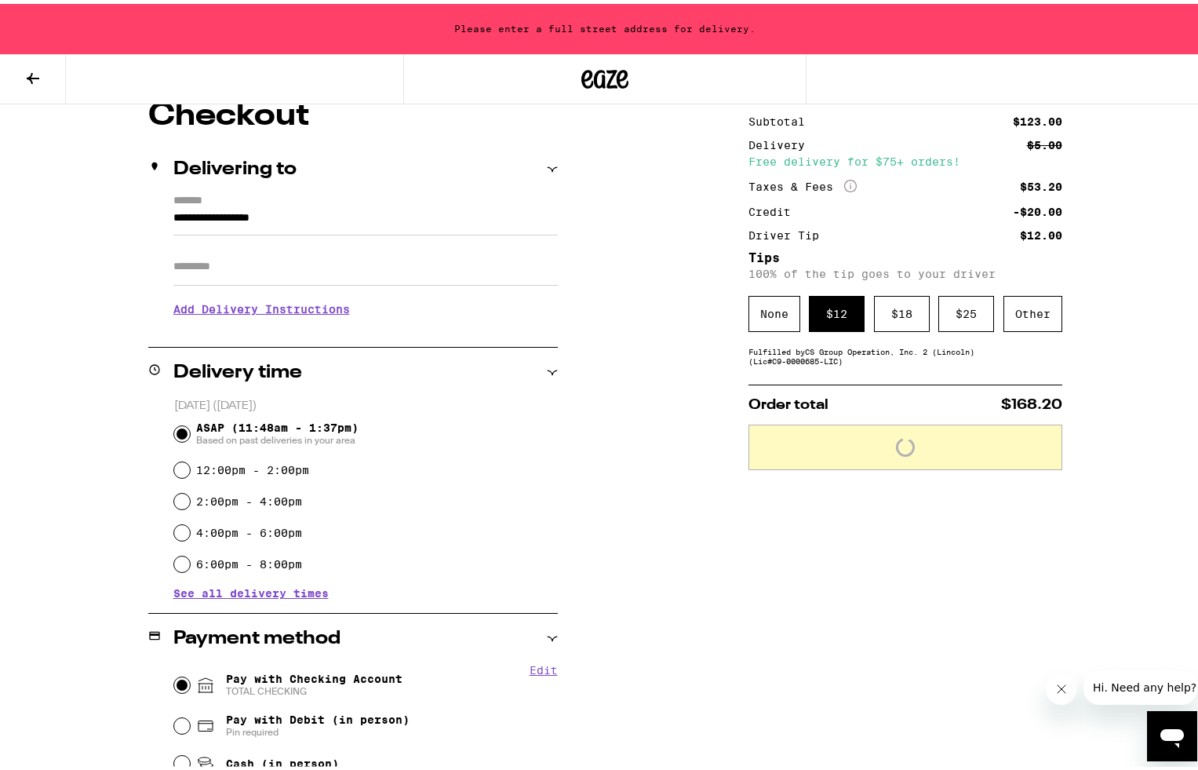
scroll to position [129, 0]
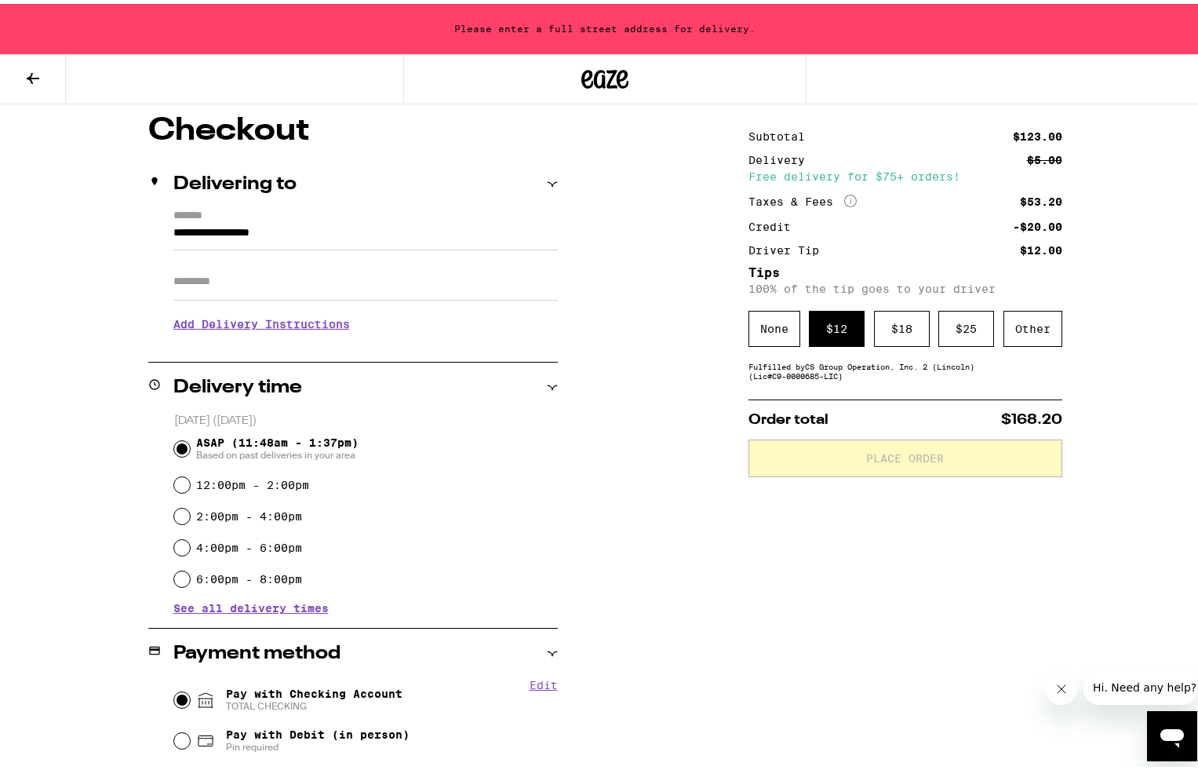
click at [352, 221] on input "**********" at bounding box center [365, 233] width 385 height 27
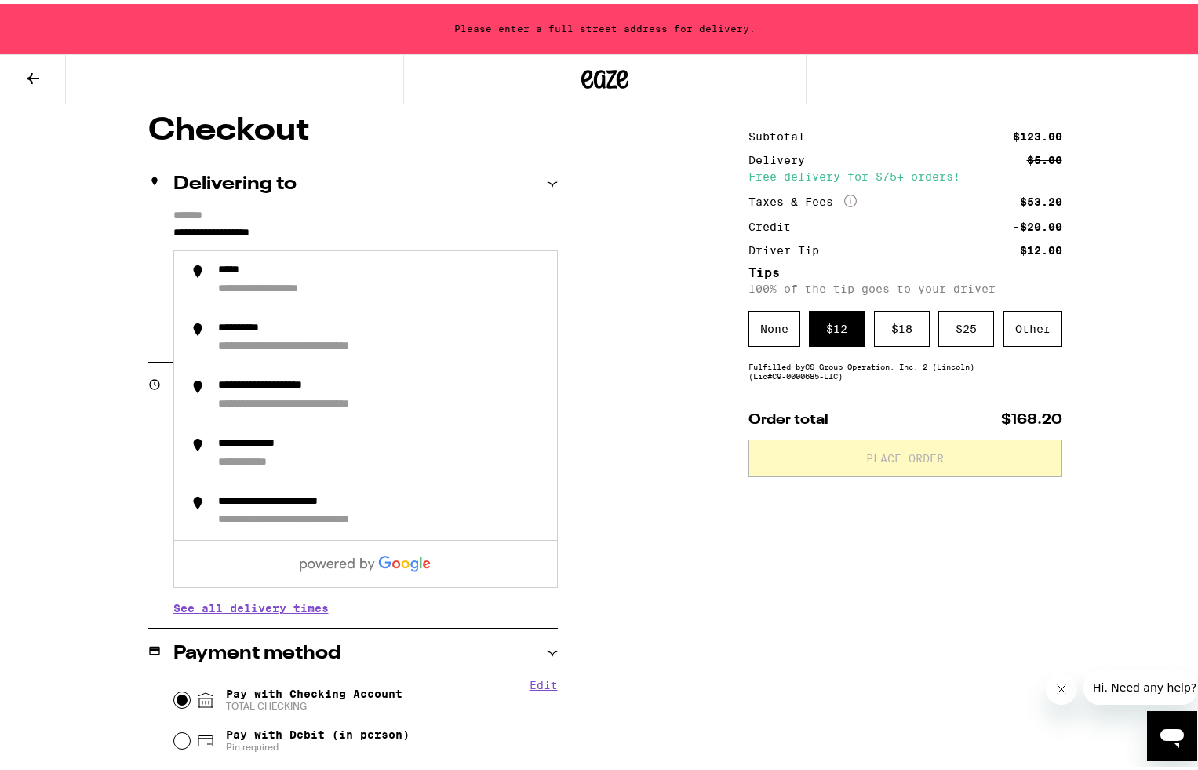
drag, startPoint x: 339, startPoint y: 228, endPoint x: 46, endPoint y: 211, distance: 293.2
click at [46, 211] on div "**********" at bounding box center [605, 623] width 1130 height 1024
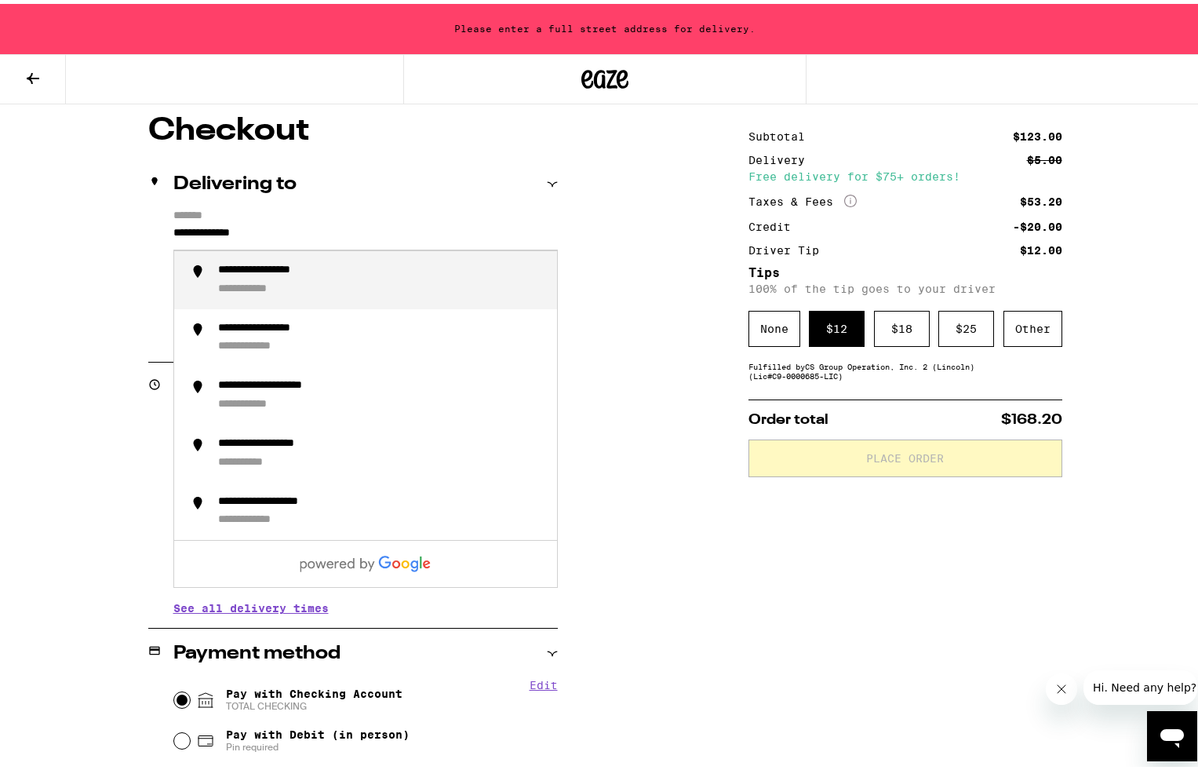
click at [236, 264] on div "**********" at bounding box center [282, 267] width 128 height 14
type input "**********"
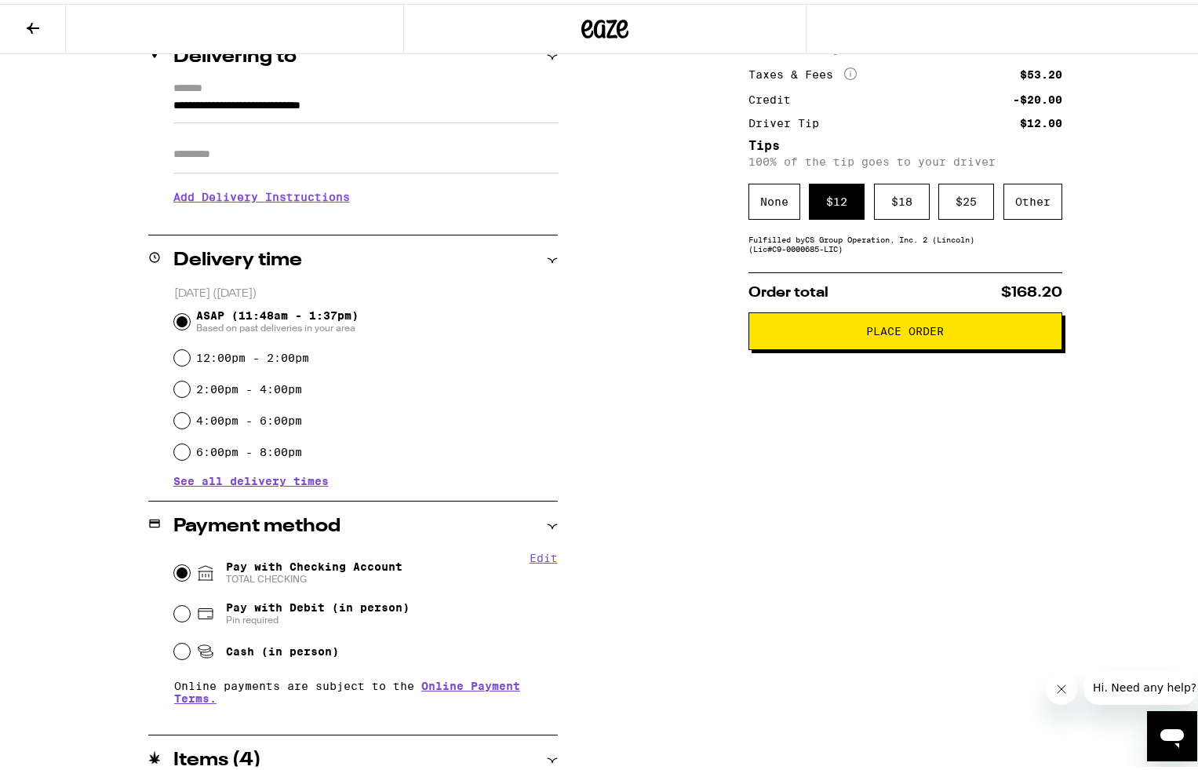
scroll to position [196, 0]
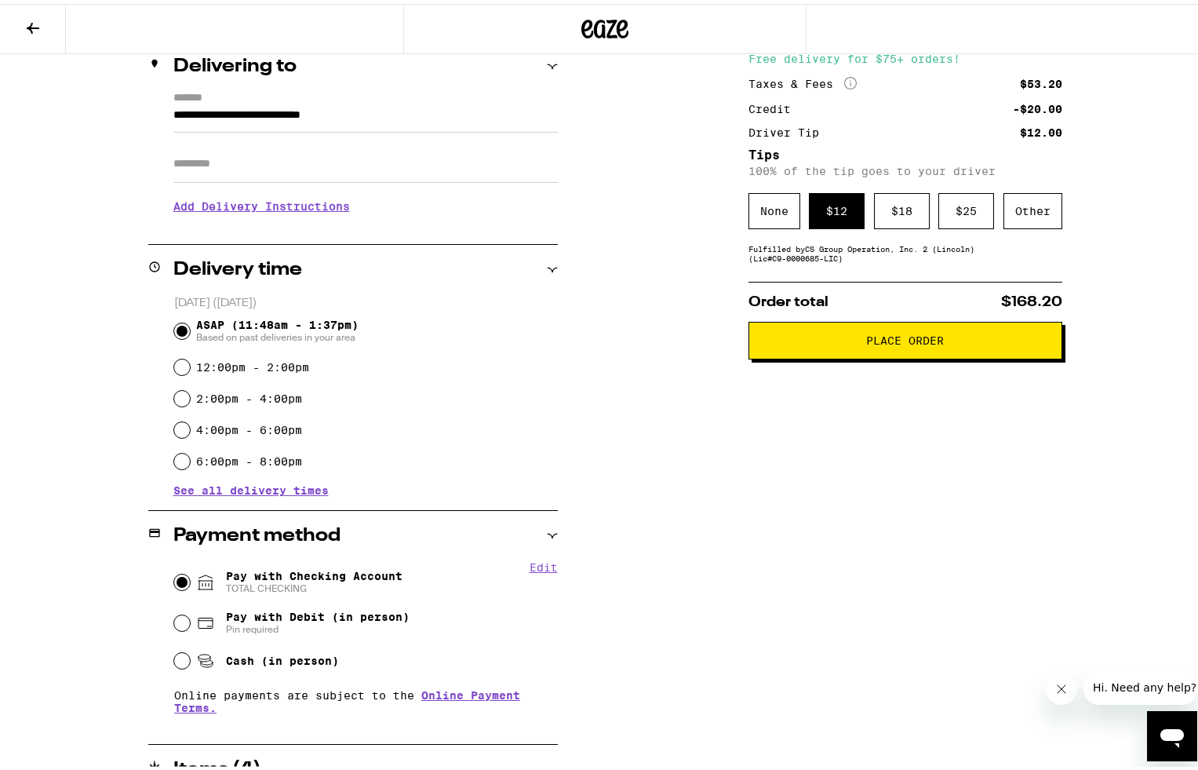
click at [872, 342] on span "Place Order" at bounding box center [905, 336] width 78 height 11
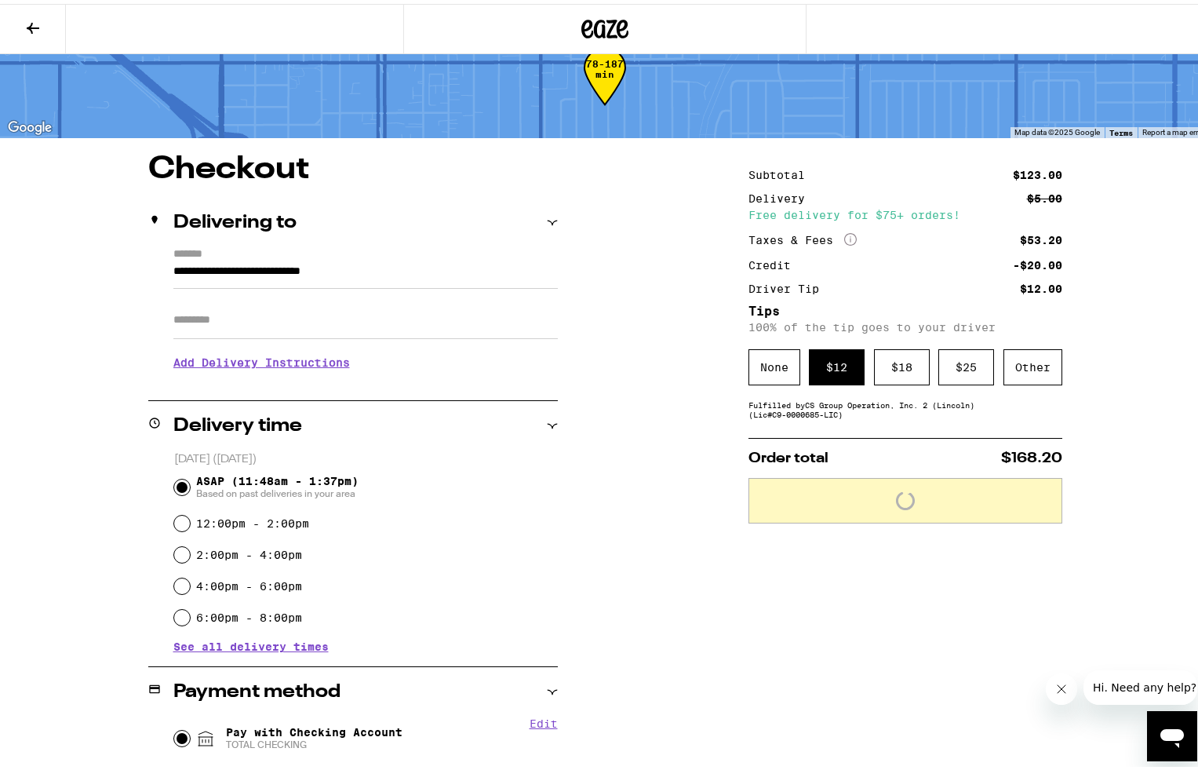
scroll to position [20, 0]
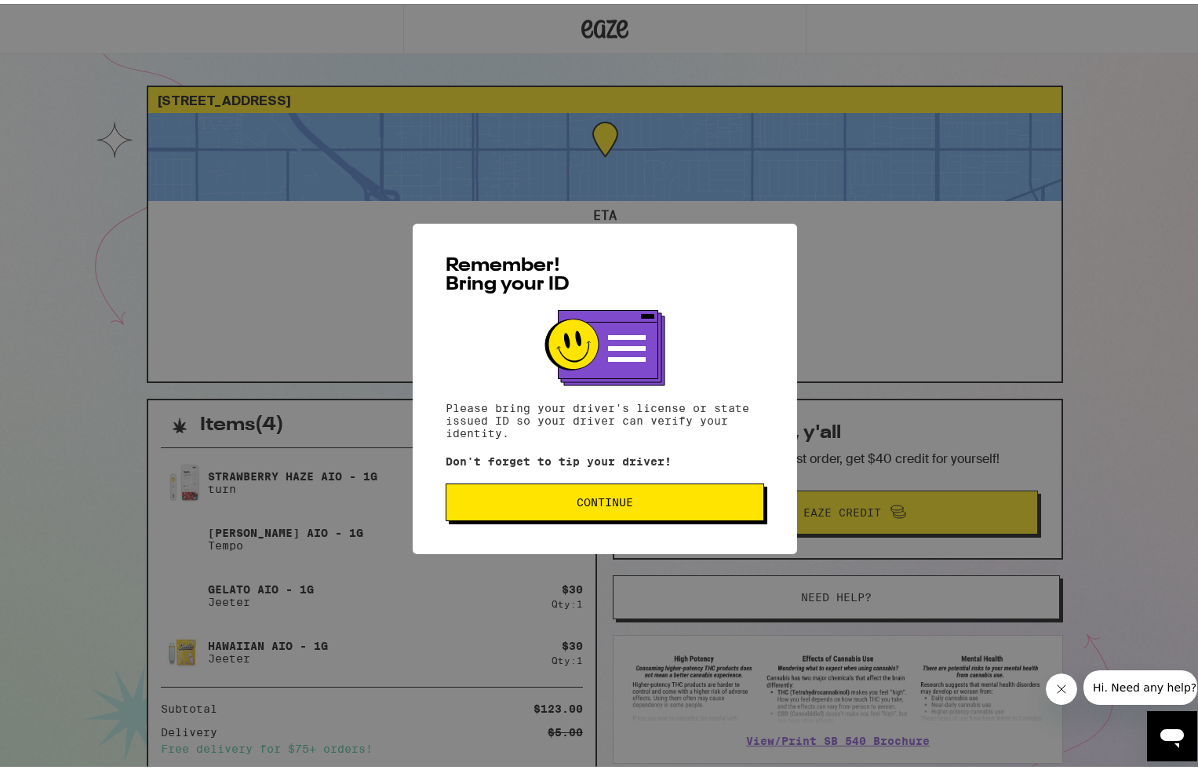
click at [618, 497] on span "Continue" at bounding box center [605, 498] width 57 height 11
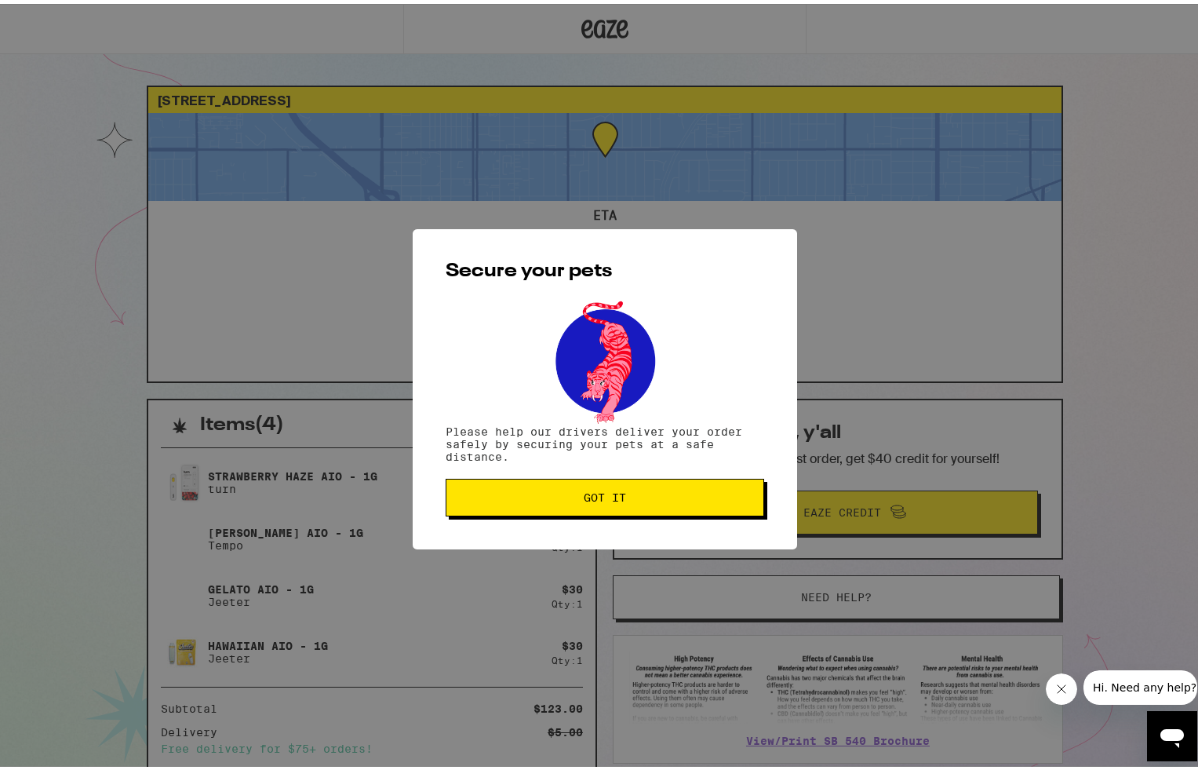
click at [615, 494] on span "Got it" at bounding box center [605, 493] width 42 height 11
